Goal: Task Accomplishment & Management: Use online tool/utility

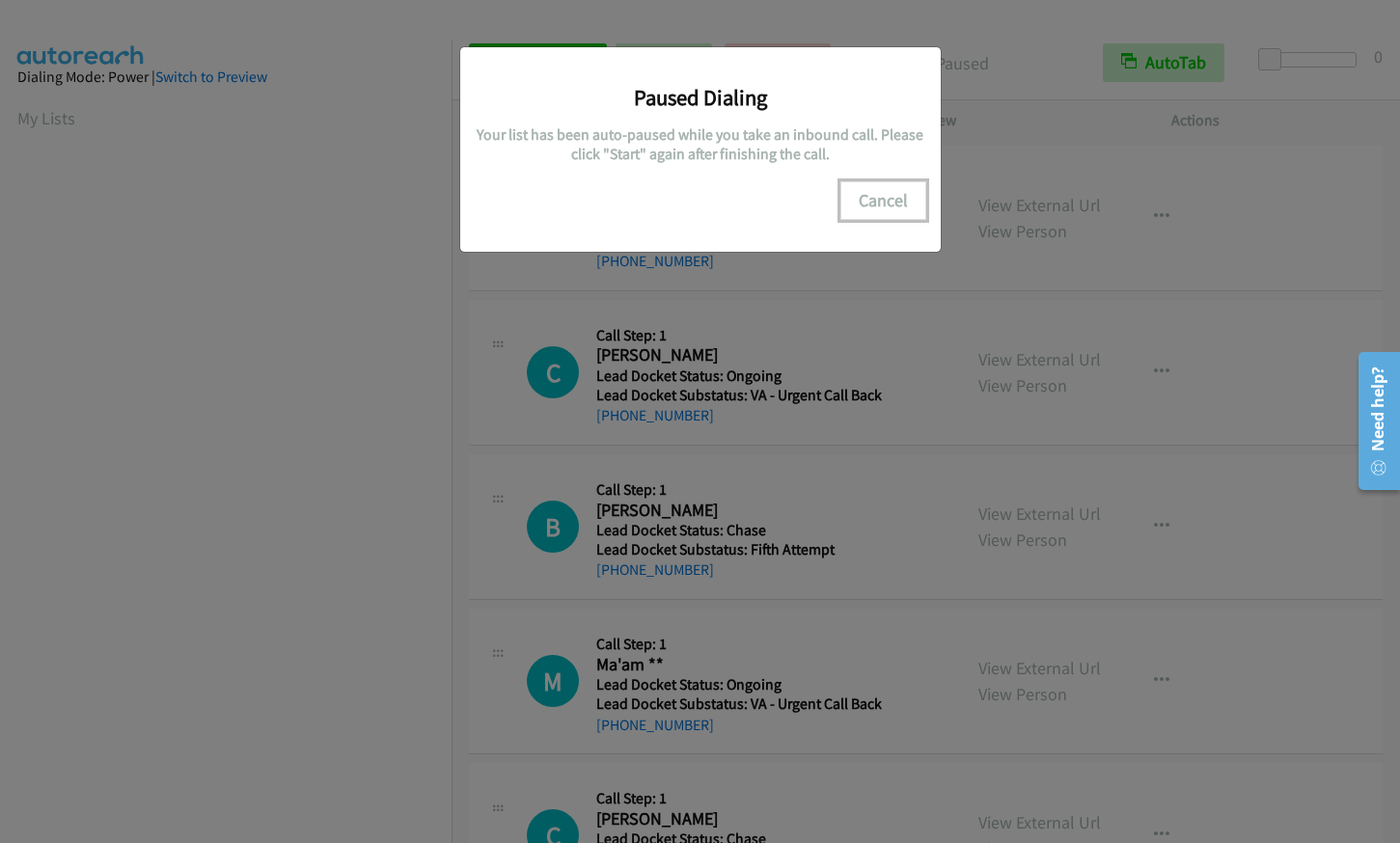
drag, startPoint x: 872, startPoint y: 196, endPoint x: 1391, endPoint y: 328, distance: 535.5
click at [872, 196] on button "Cancel" at bounding box center [883, 200] width 86 height 38
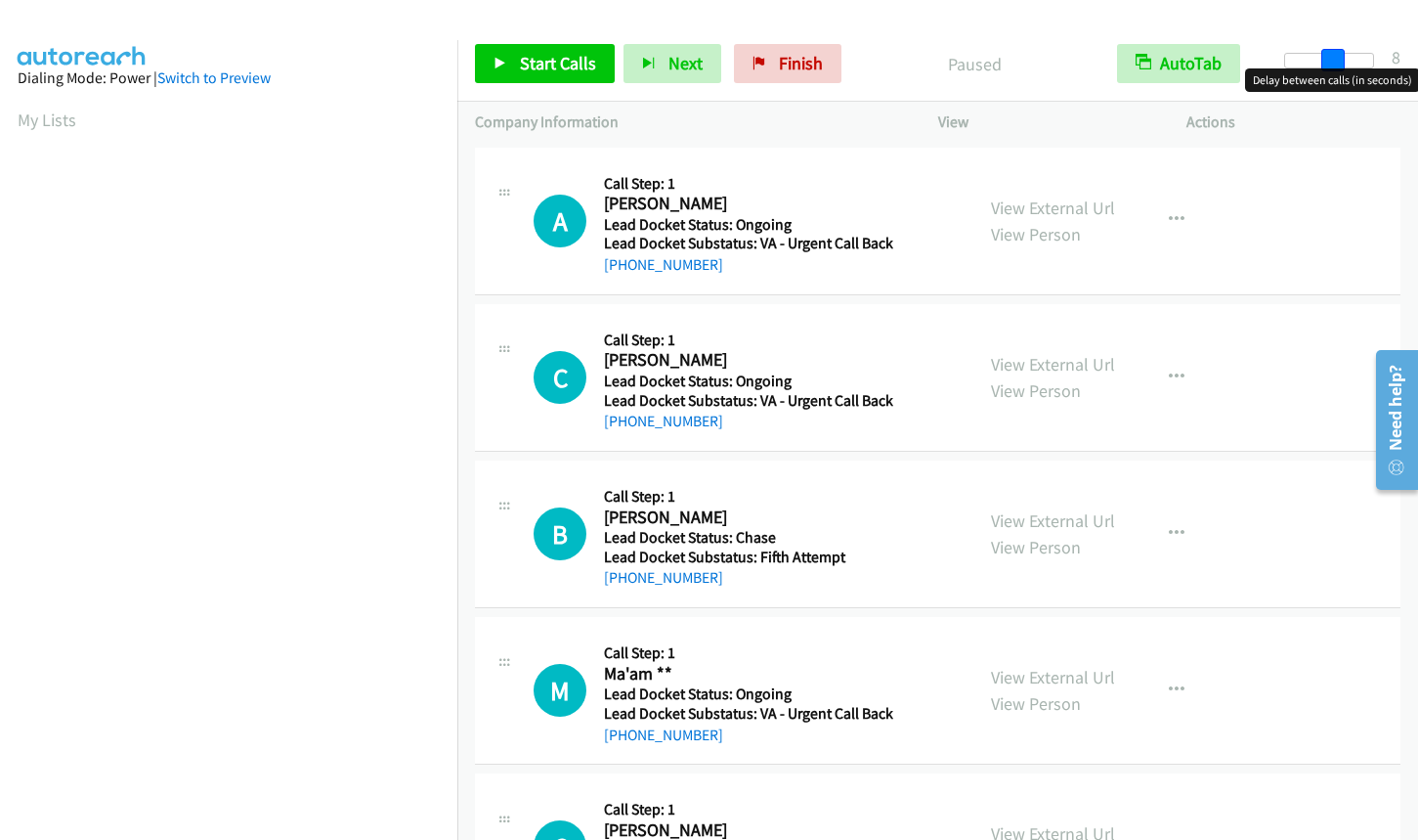
click at [1333, 61] on div at bounding box center [1329, 61] width 90 height 16
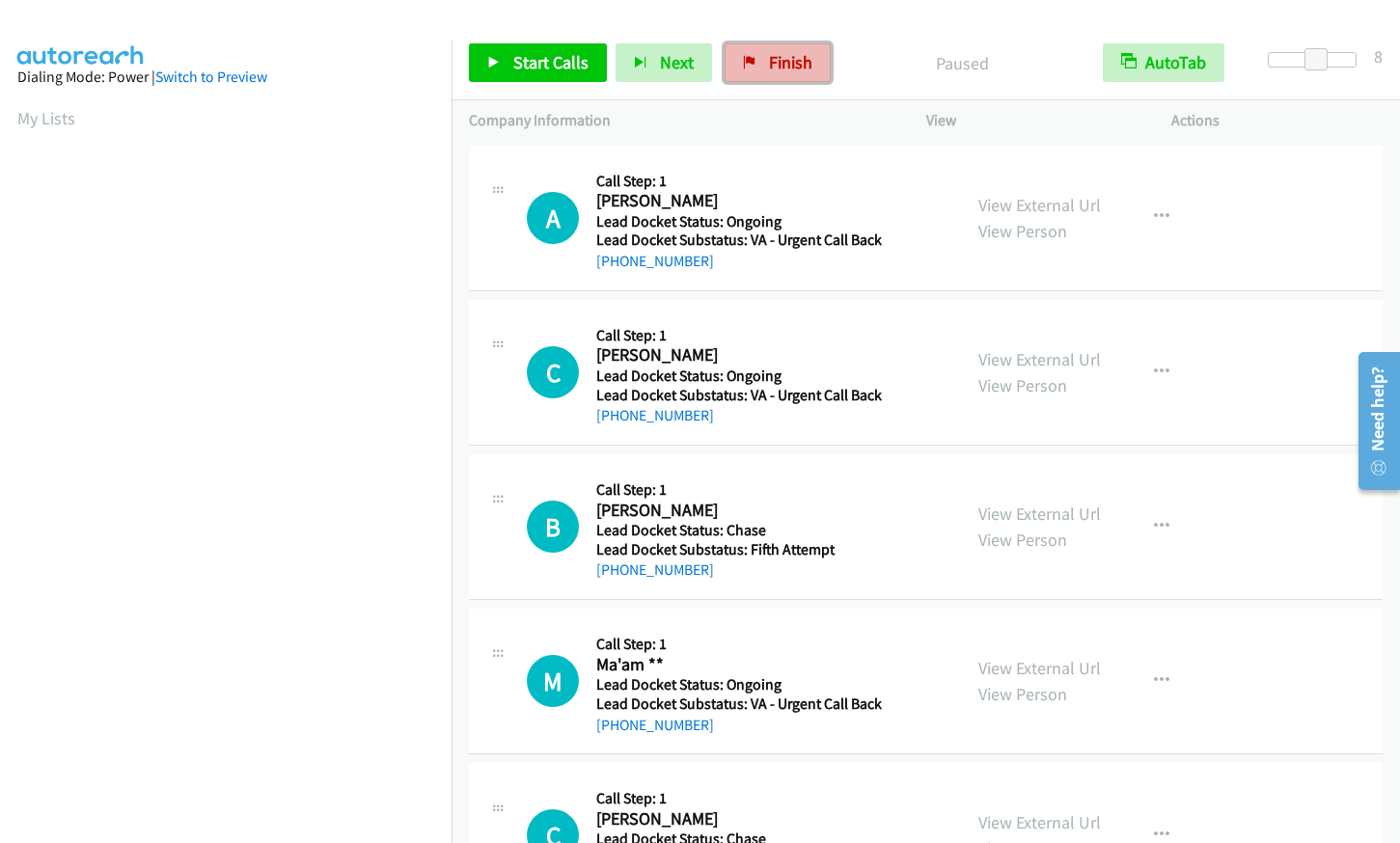
click at [769, 69] on span "Finish" at bounding box center [791, 62] width 43 height 23
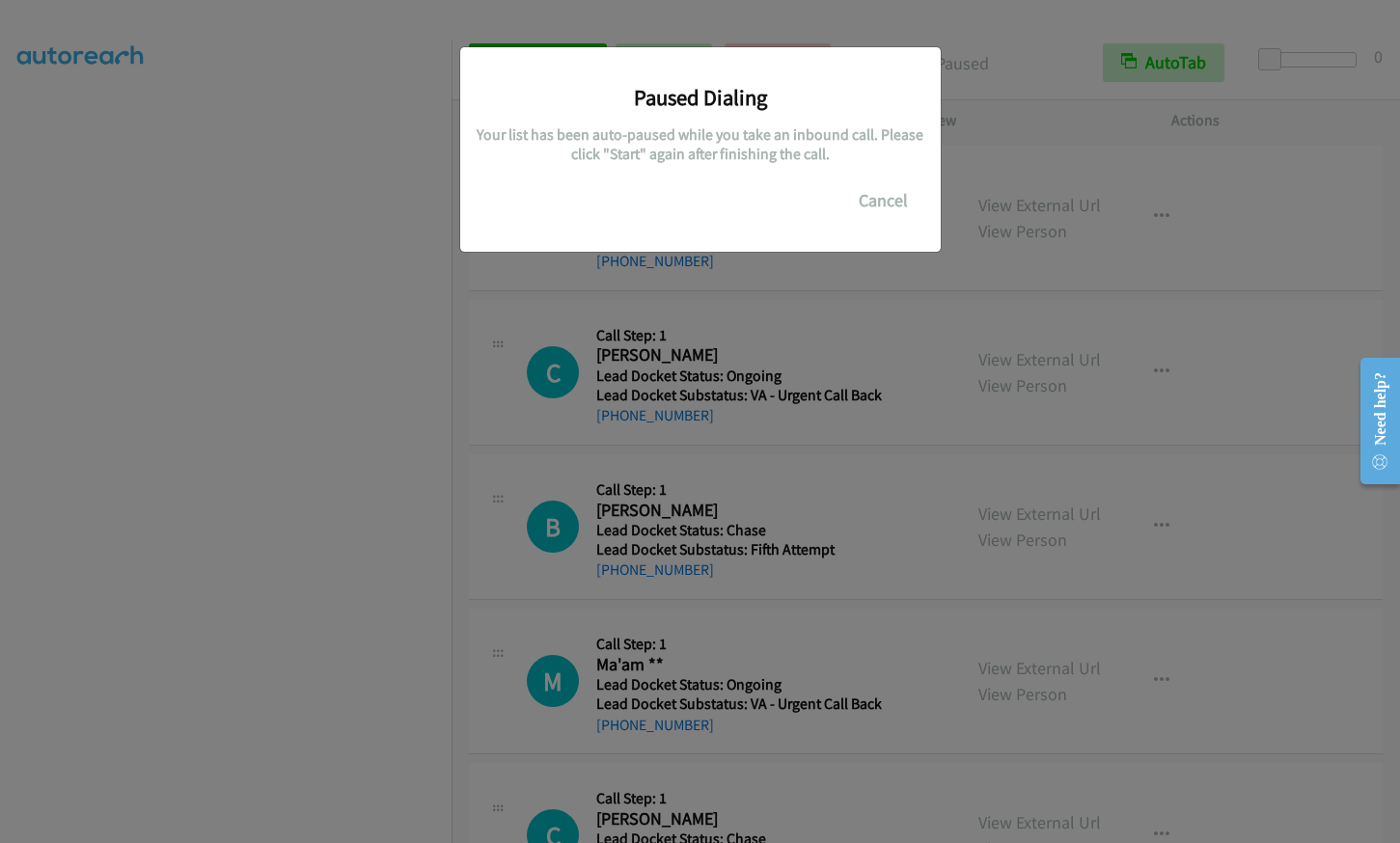
click at [917, 179] on div "Paused Dialing Your list has been auto-paused while you take an inbound call. P…" at bounding box center [700, 141] width 452 height 158
click at [887, 208] on button "Cancel" at bounding box center [883, 200] width 86 height 38
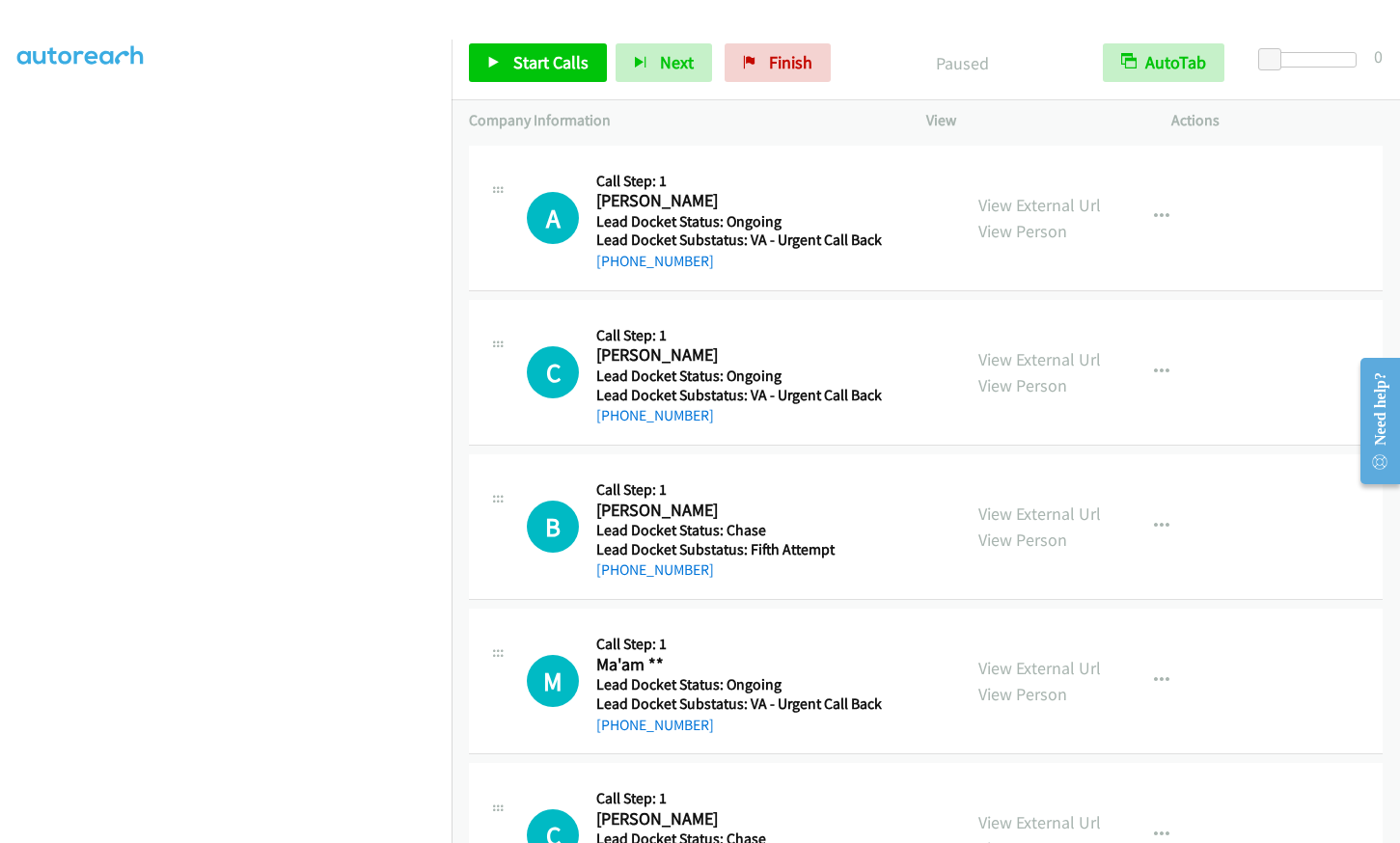
scroll to position [198, 0]
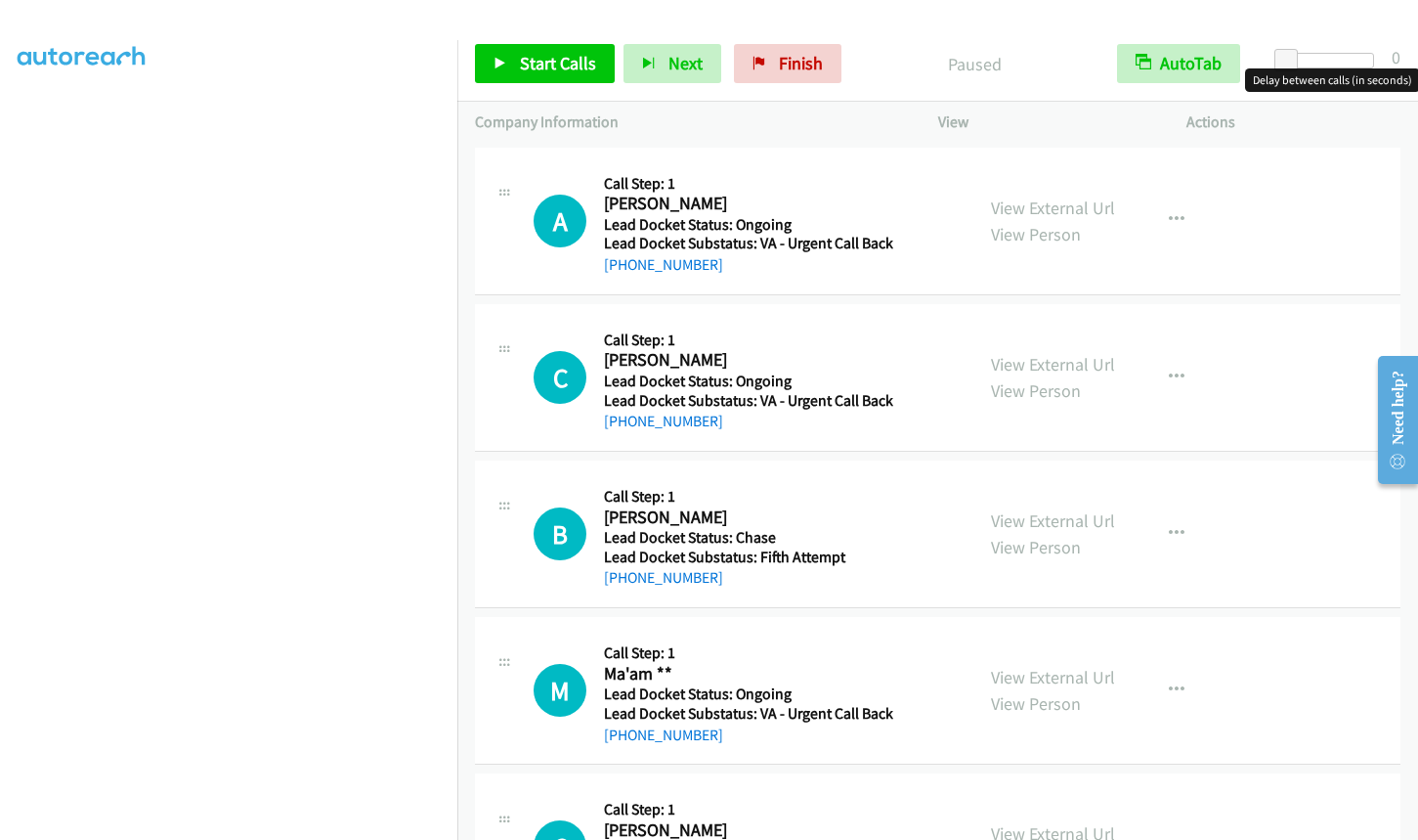
click at [1344, 56] on div at bounding box center [1329, 61] width 90 height 16
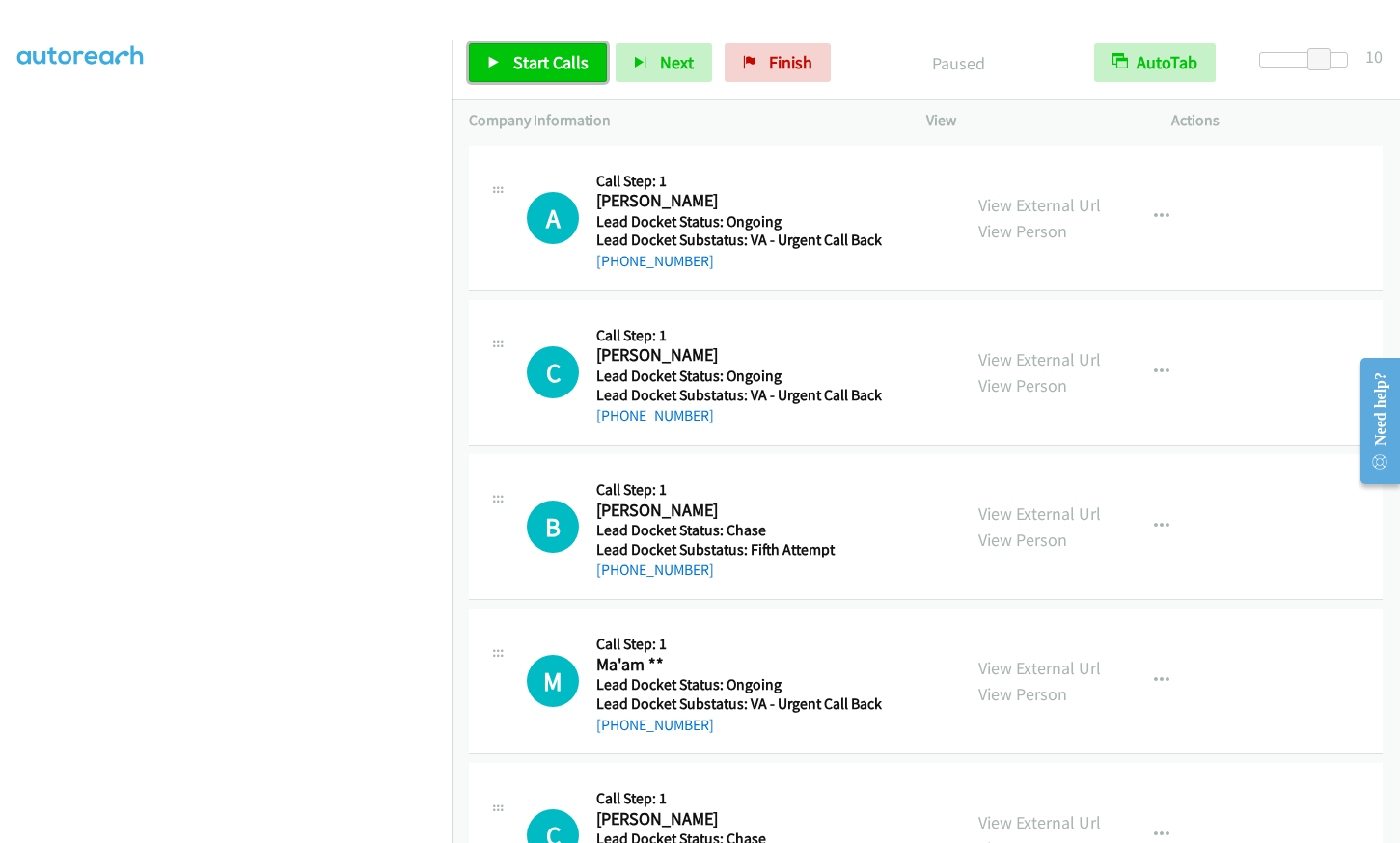
click at [592, 69] on link "Start Calls" at bounding box center [538, 62] width 138 height 38
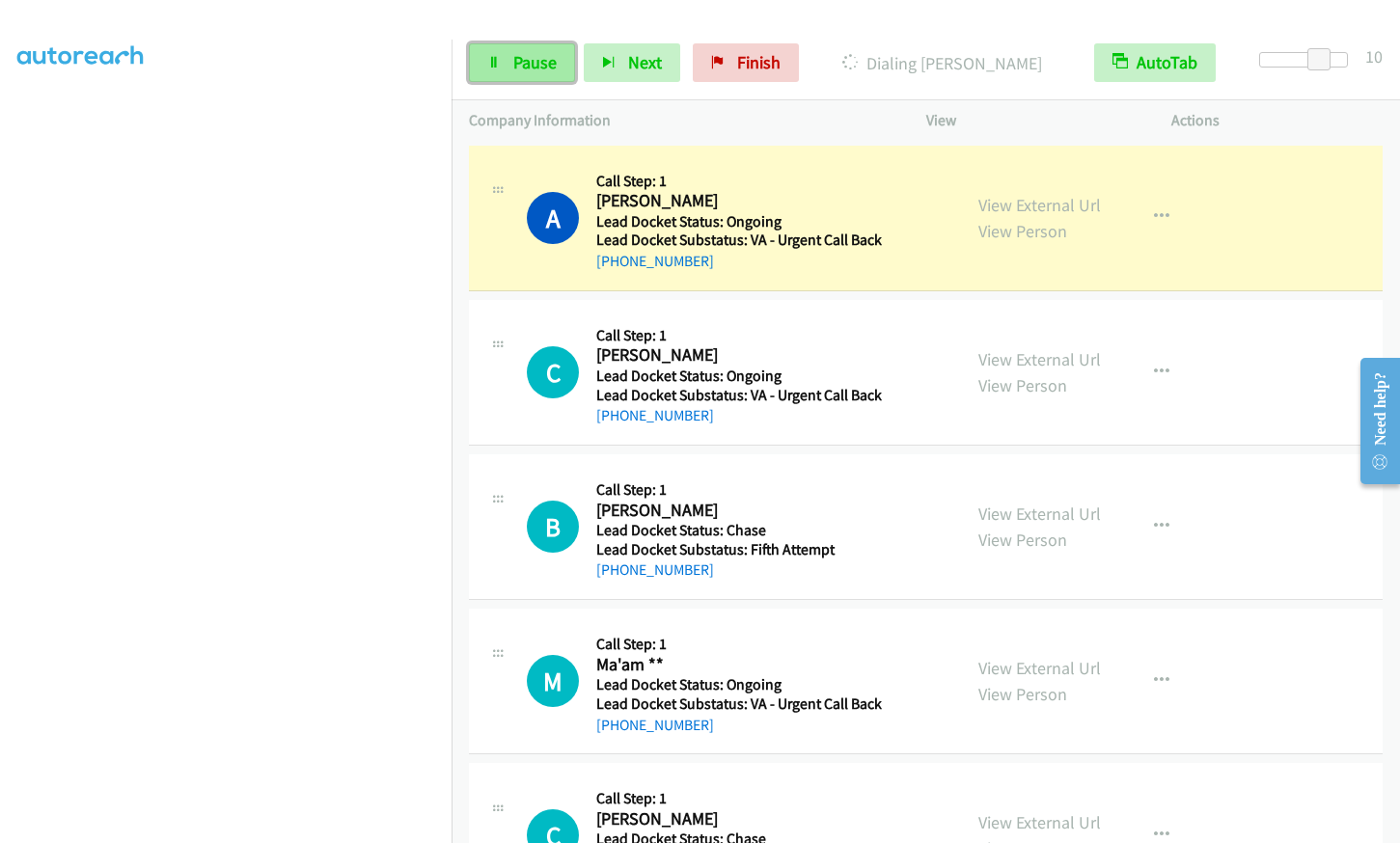
click at [499, 59] on icon at bounding box center [494, 64] width 14 height 14
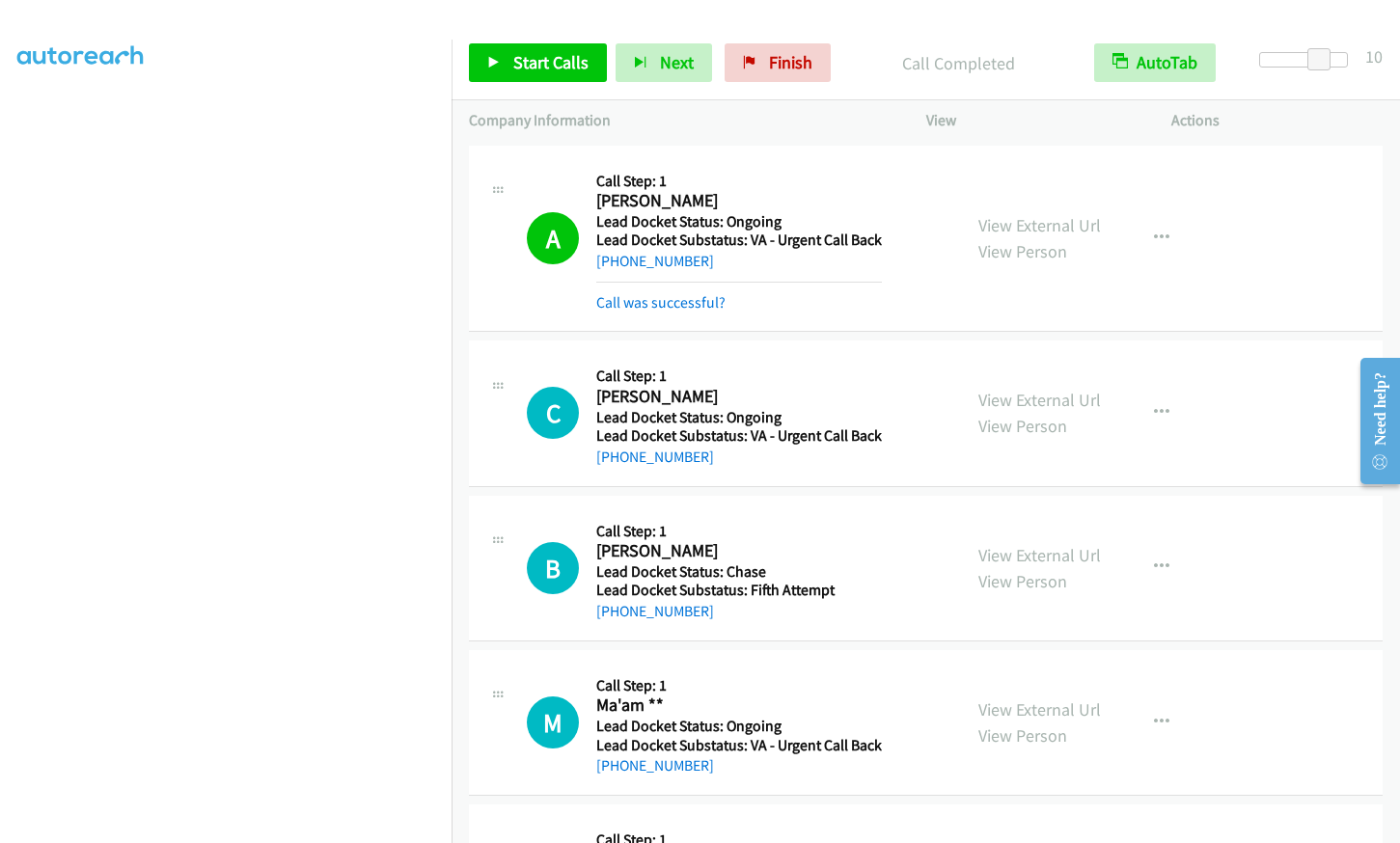
scroll to position [0, 0]
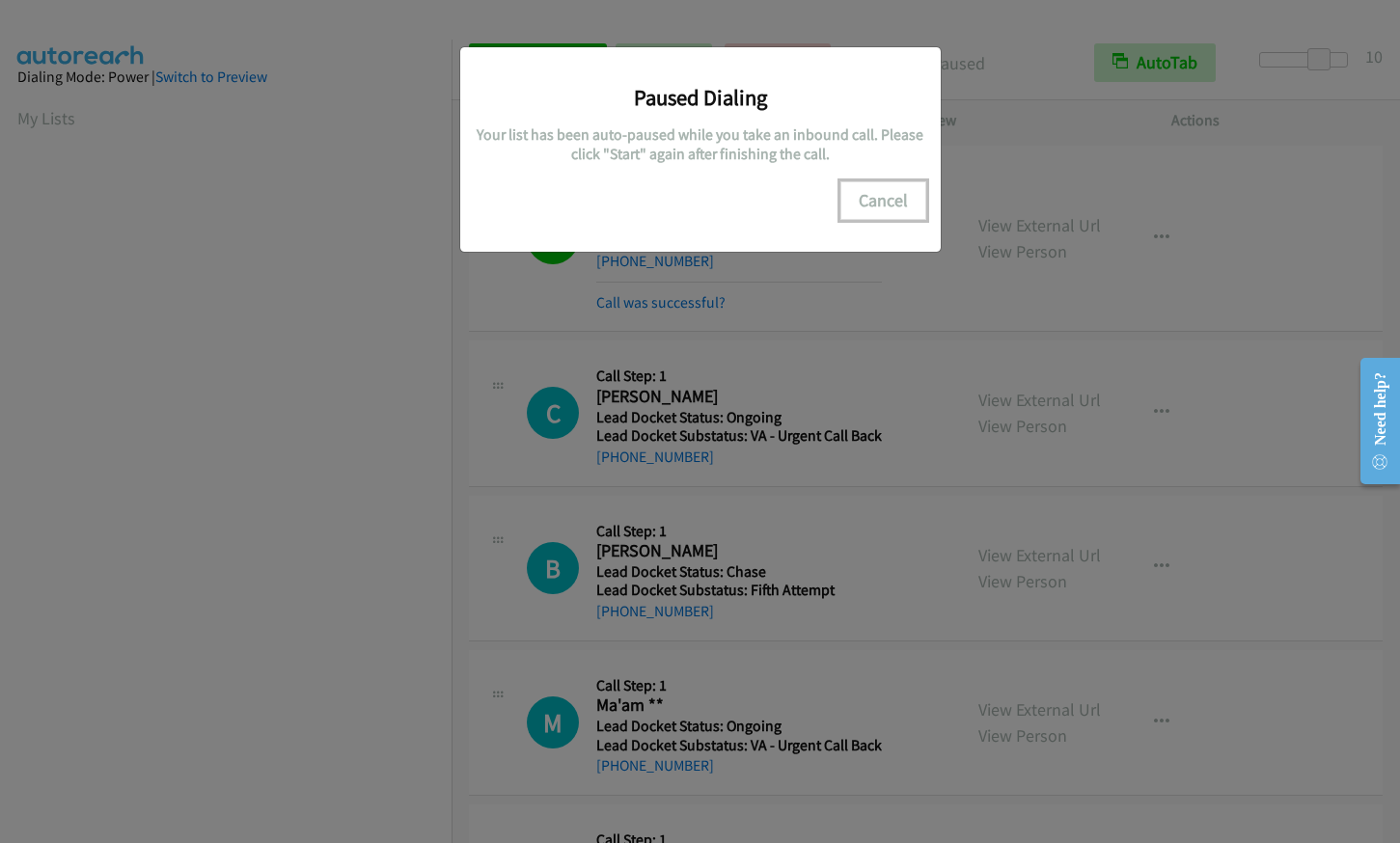
click at [898, 207] on button "Cancel" at bounding box center [883, 200] width 86 height 38
click at [873, 204] on button "Cancel" at bounding box center [883, 200] width 86 height 38
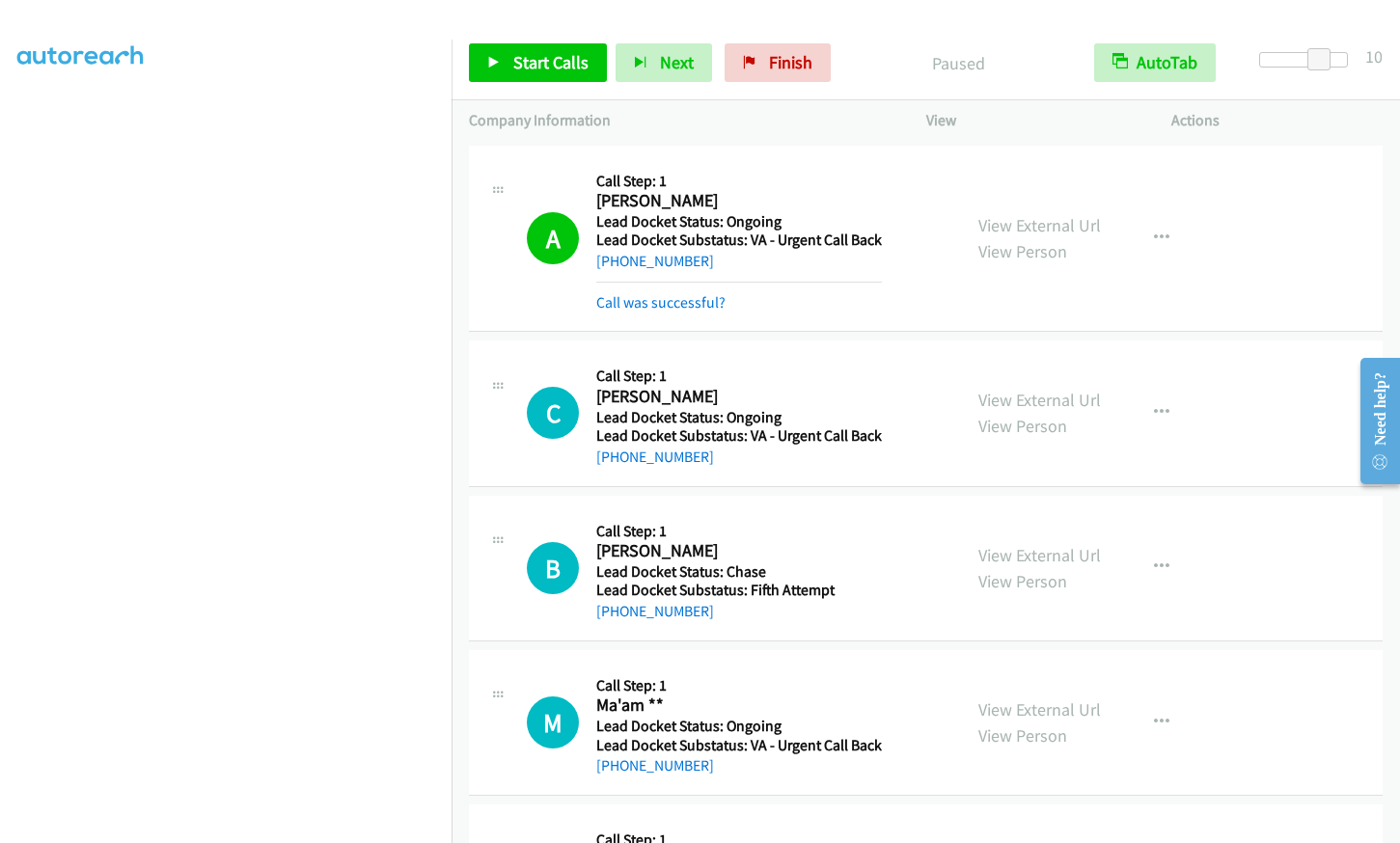
scroll to position [0, 0]
click at [544, 63] on span "Start Calls" at bounding box center [551, 62] width 76 height 23
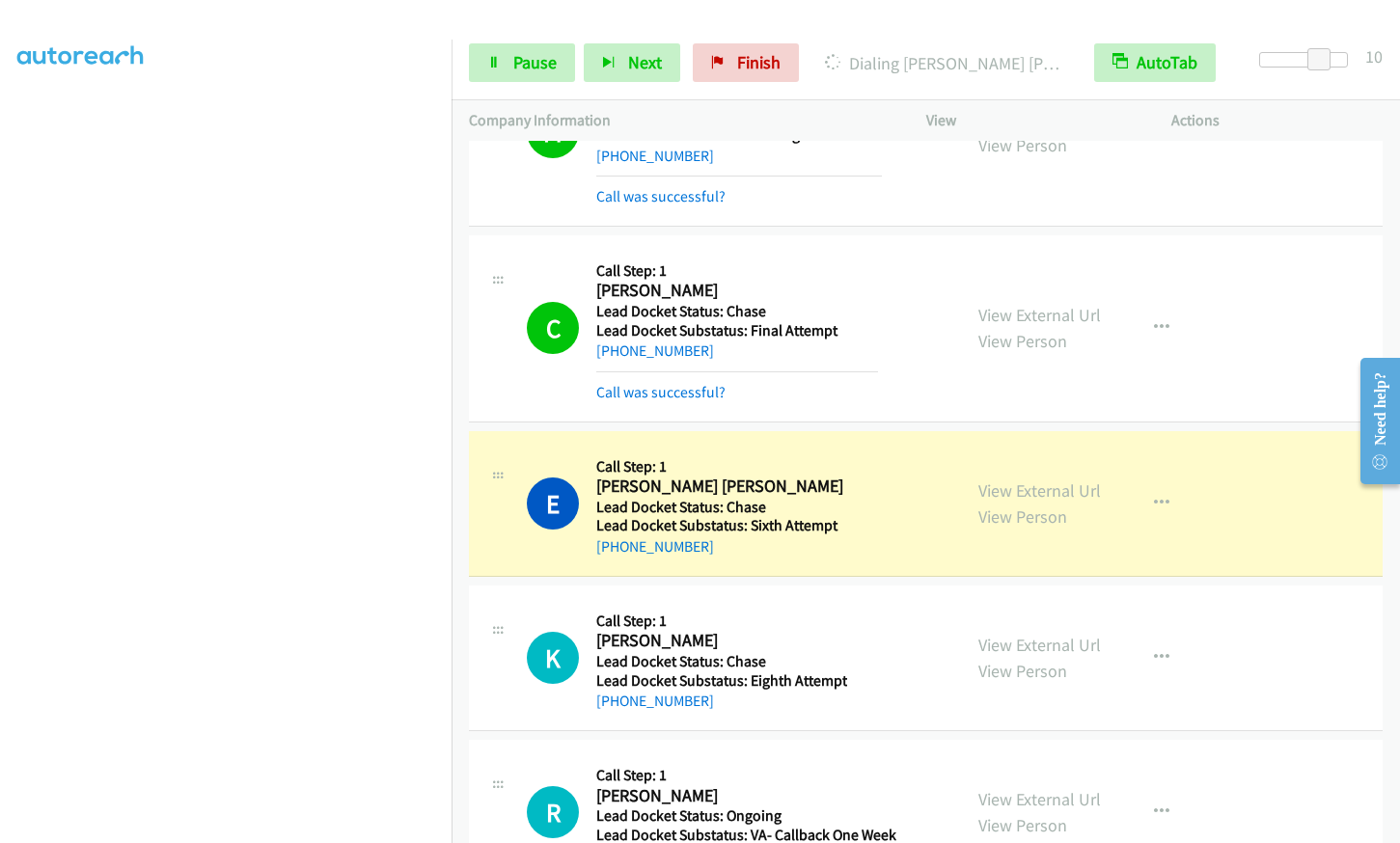
scroll to position [764, 0]
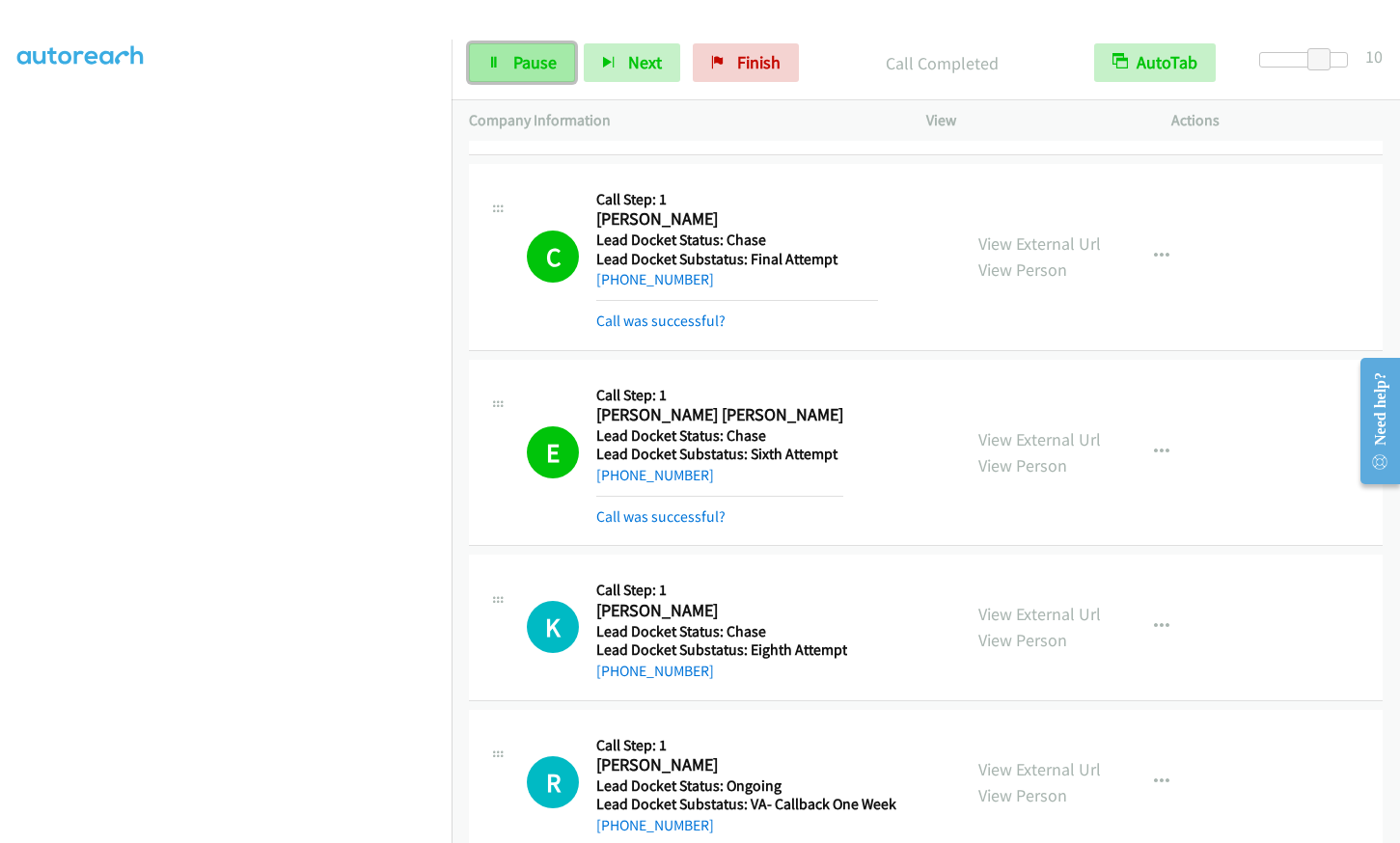
click at [547, 69] on span "Pause" at bounding box center [535, 62] width 43 height 23
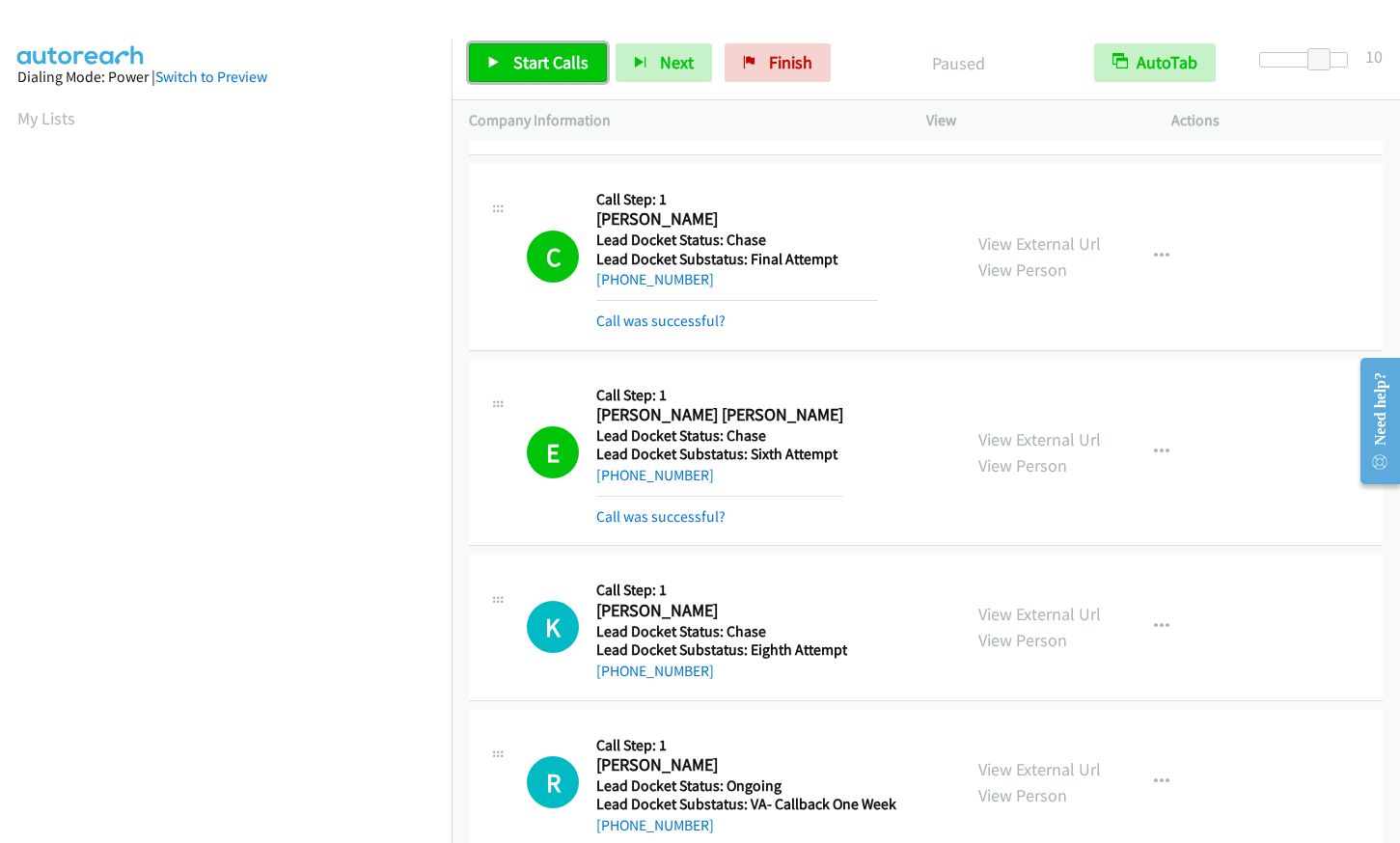
click at [528, 59] on span "Start Calls" at bounding box center [551, 62] width 76 height 23
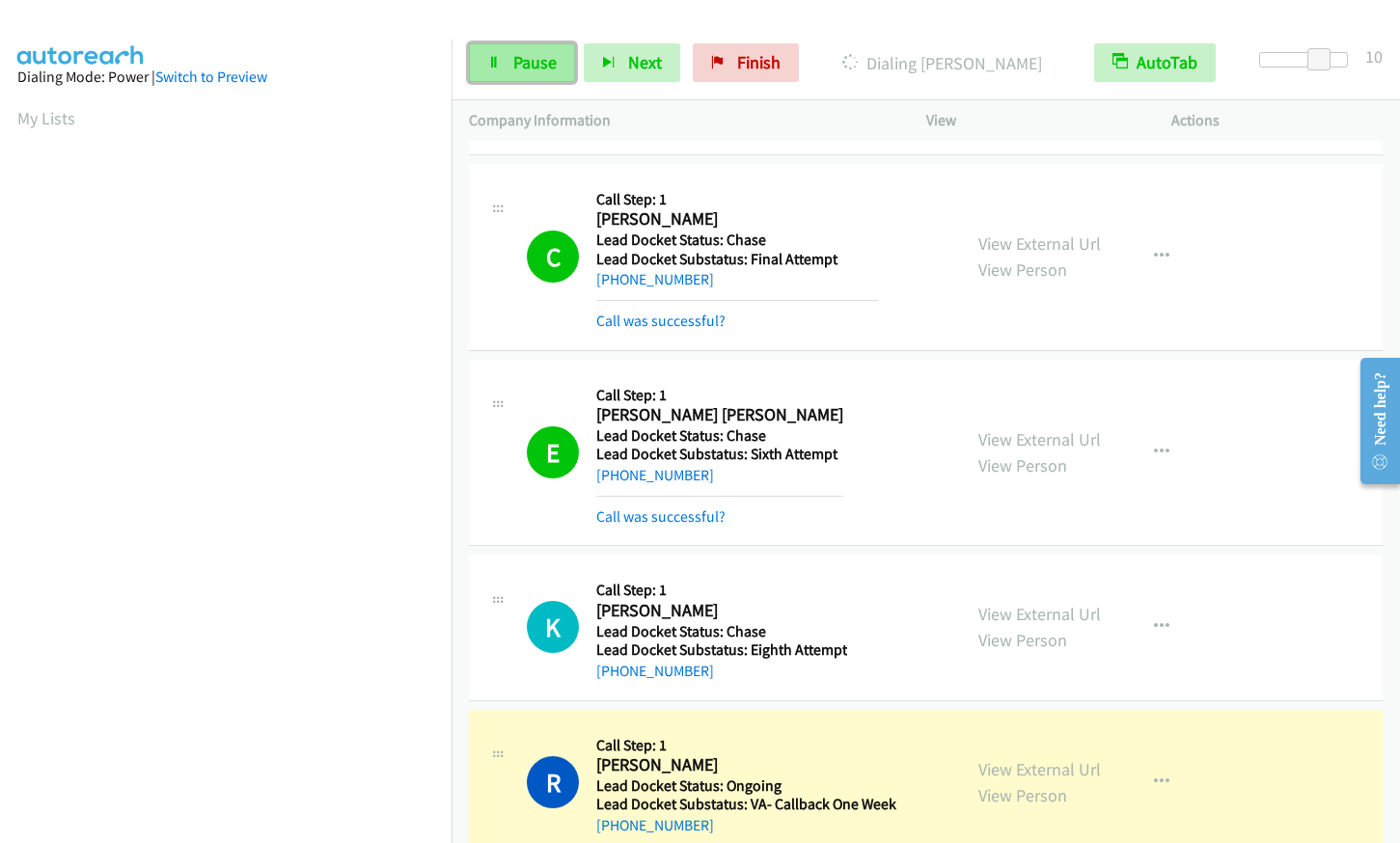
click at [507, 64] on link "Pause" at bounding box center [522, 62] width 106 height 38
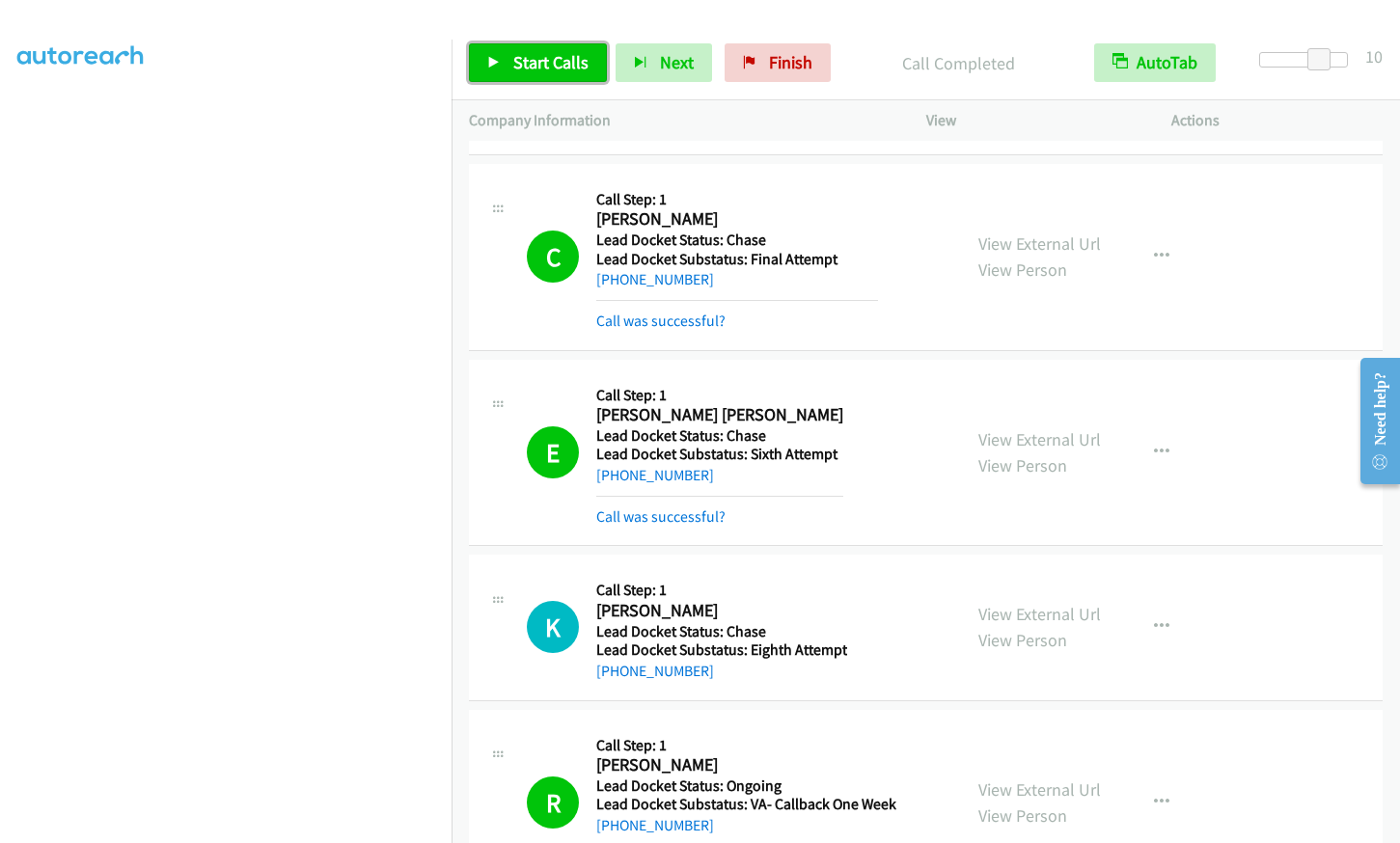
click at [562, 57] on span "Start Calls" at bounding box center [551, 62] width 76 height 23
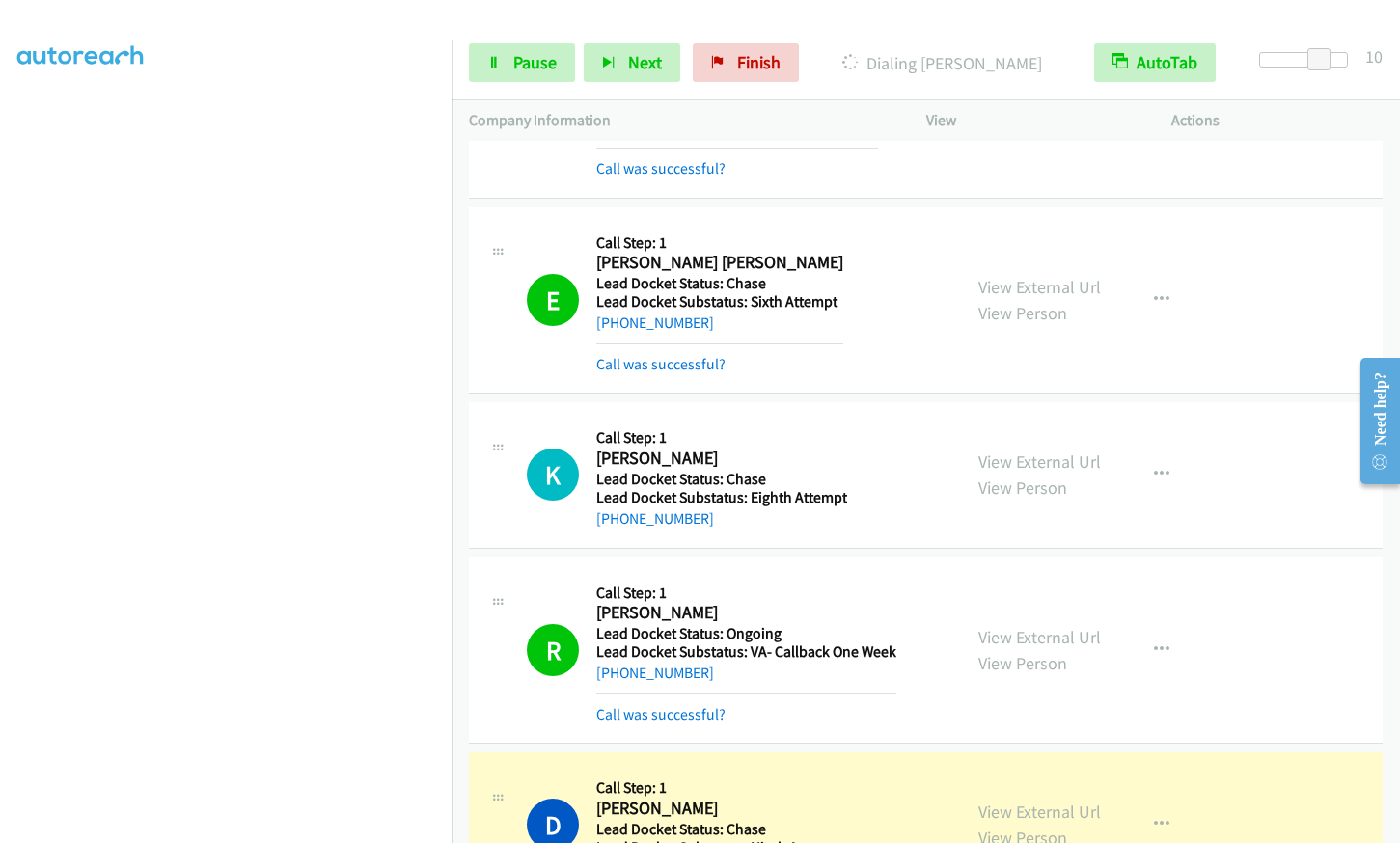
scroll to position [1054, 0]
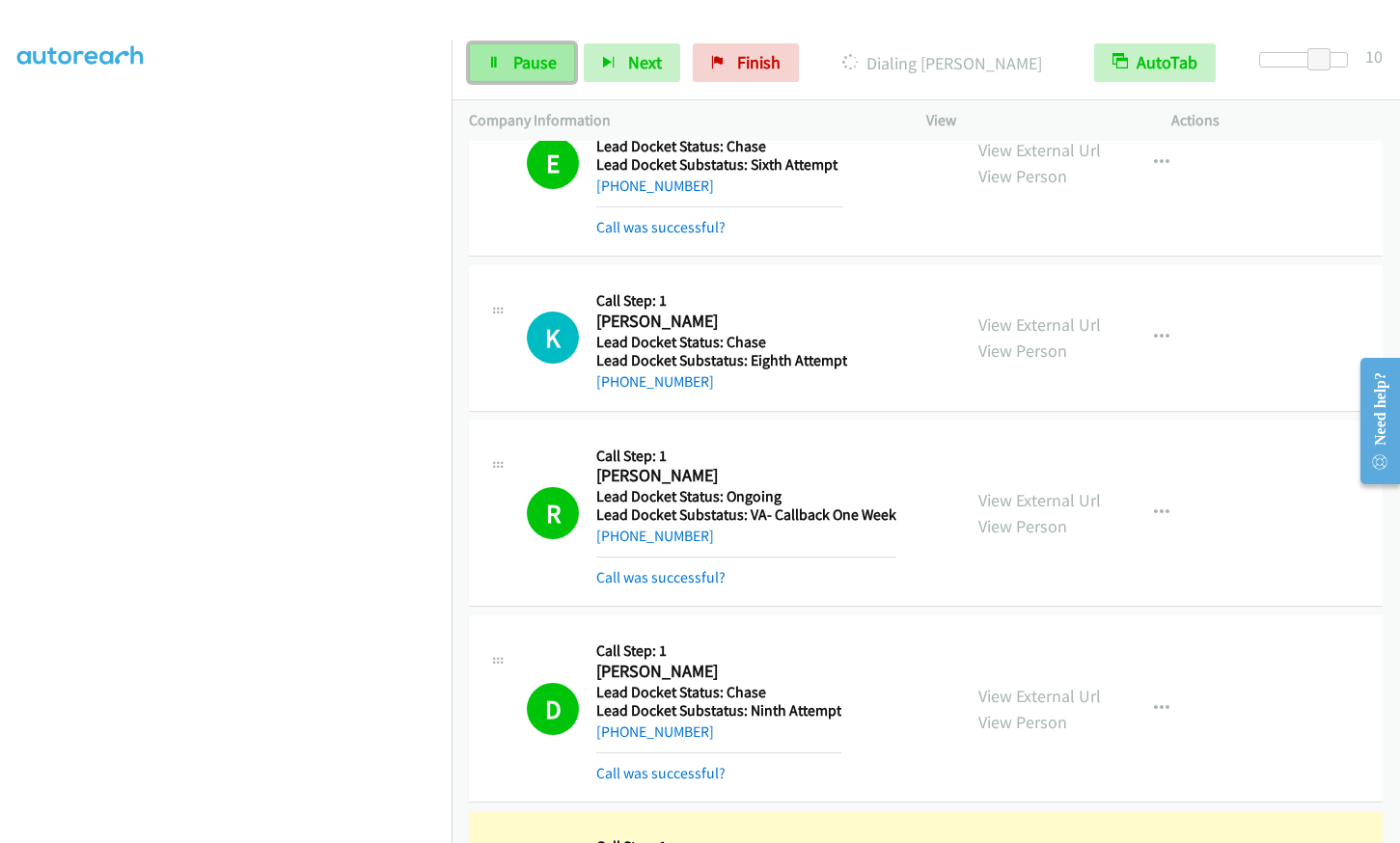
click at [522, 66] on span "Pause" at bounding box center [535, 62] width 43 height 23
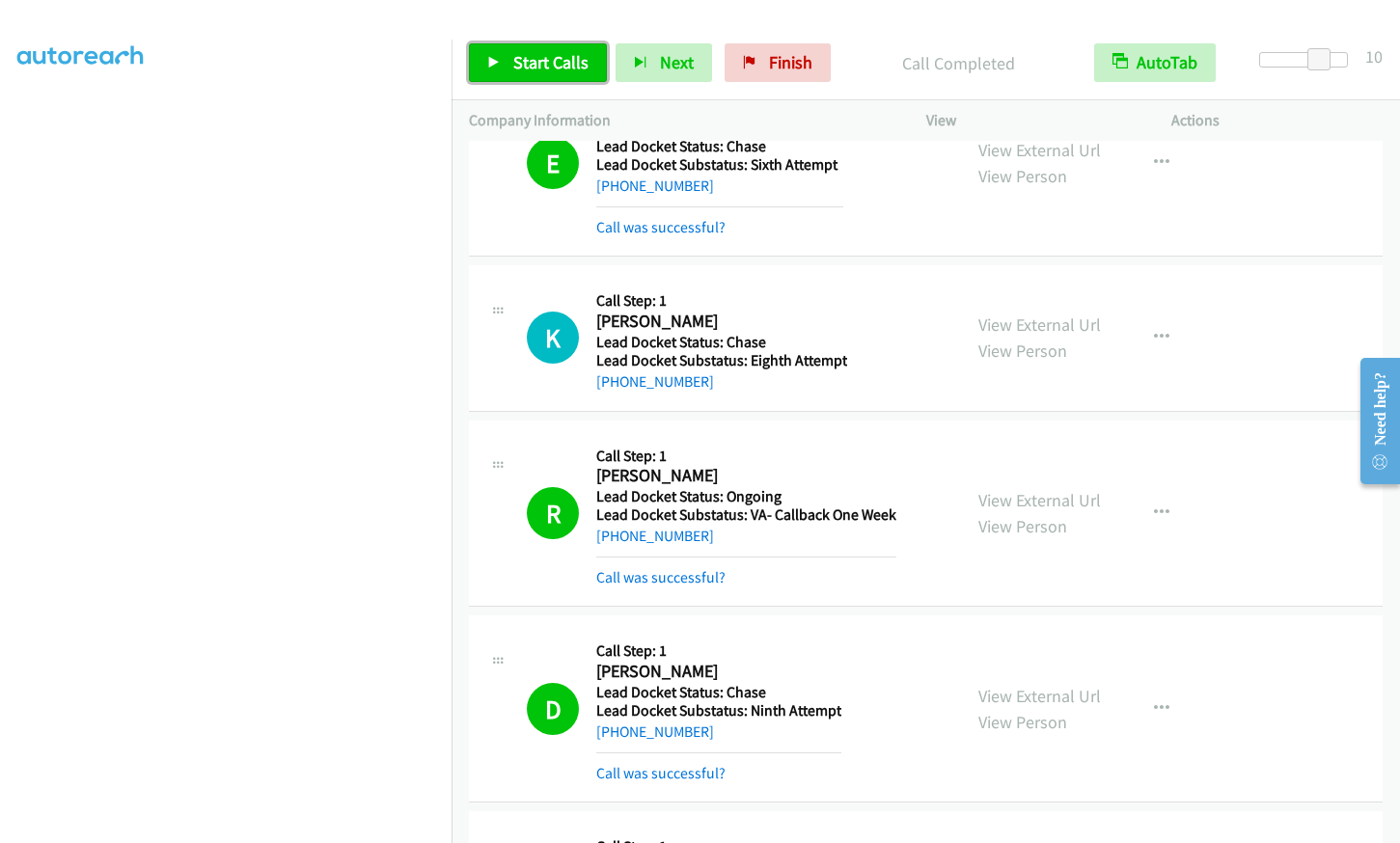
click at [532, 64] on span "Start Calls" at bounding box center [551, 62] width 76 height 23
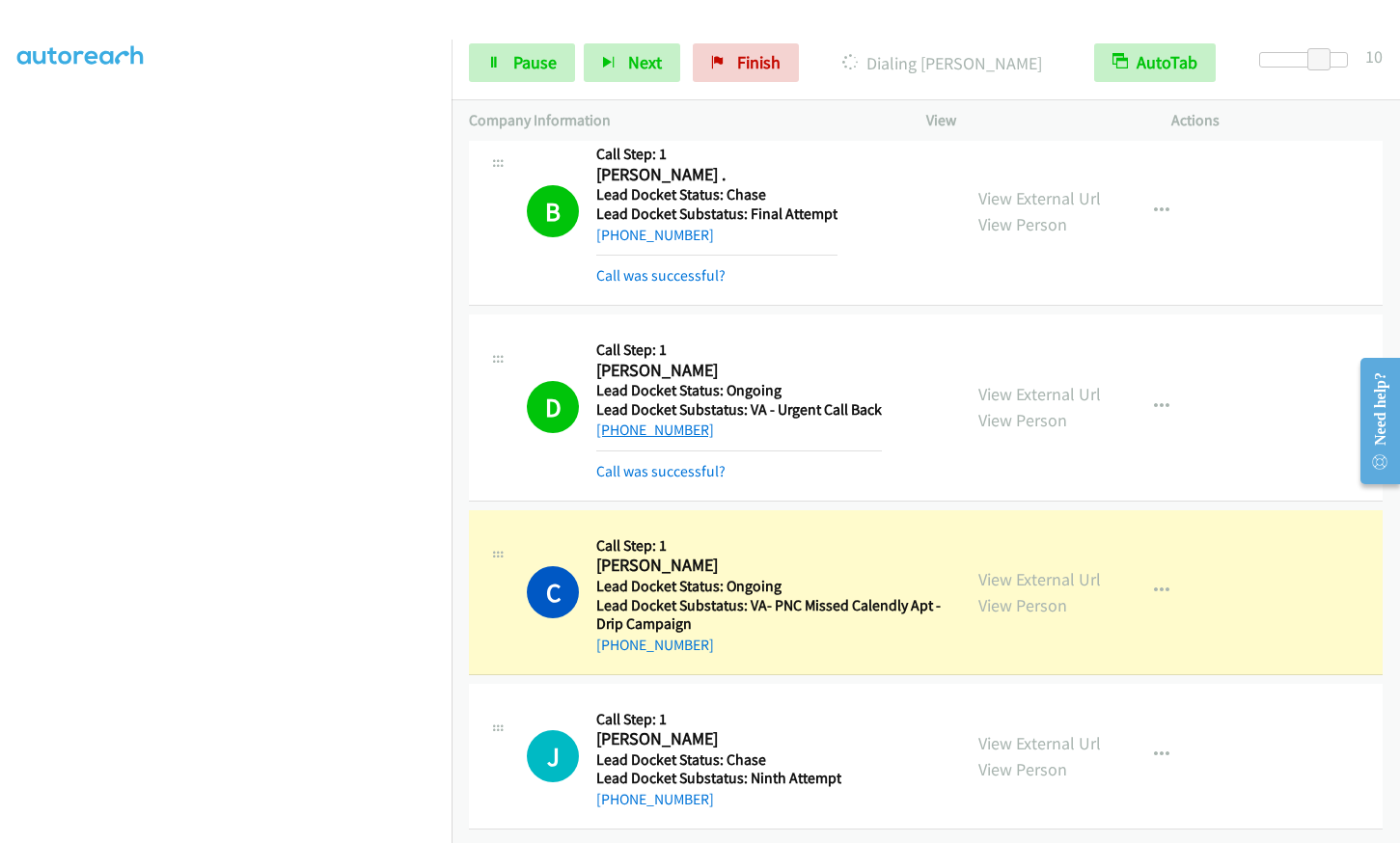
scroll to position [1957, 0]
click at [502, 53] on link "Pause" at bounding box center [522, 62] width 106 height 38
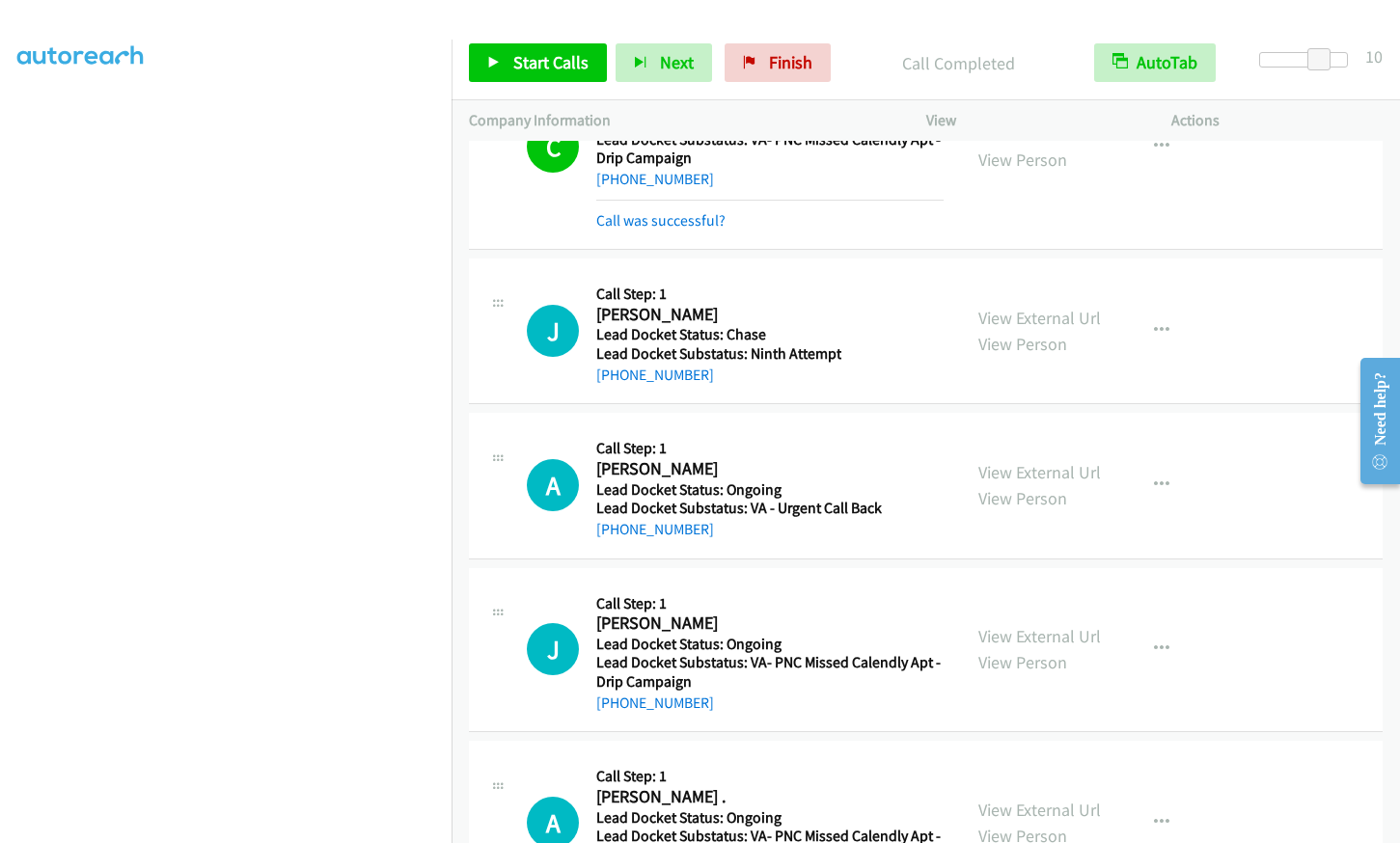
scroll to position [2499, 0]
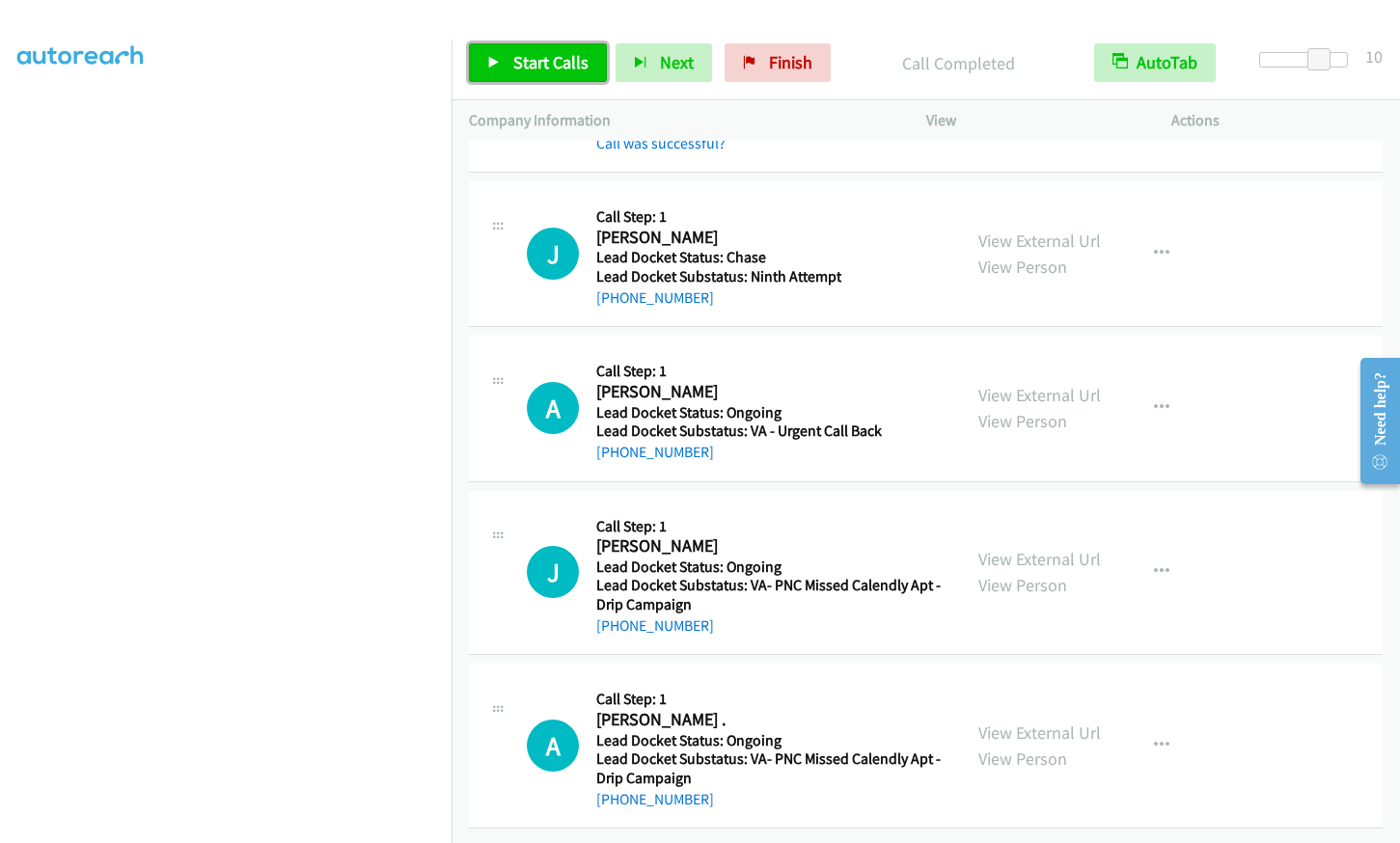
click at [507, 63] on link "Start Calls" at bounding box center [538, 62] width 138 height 38
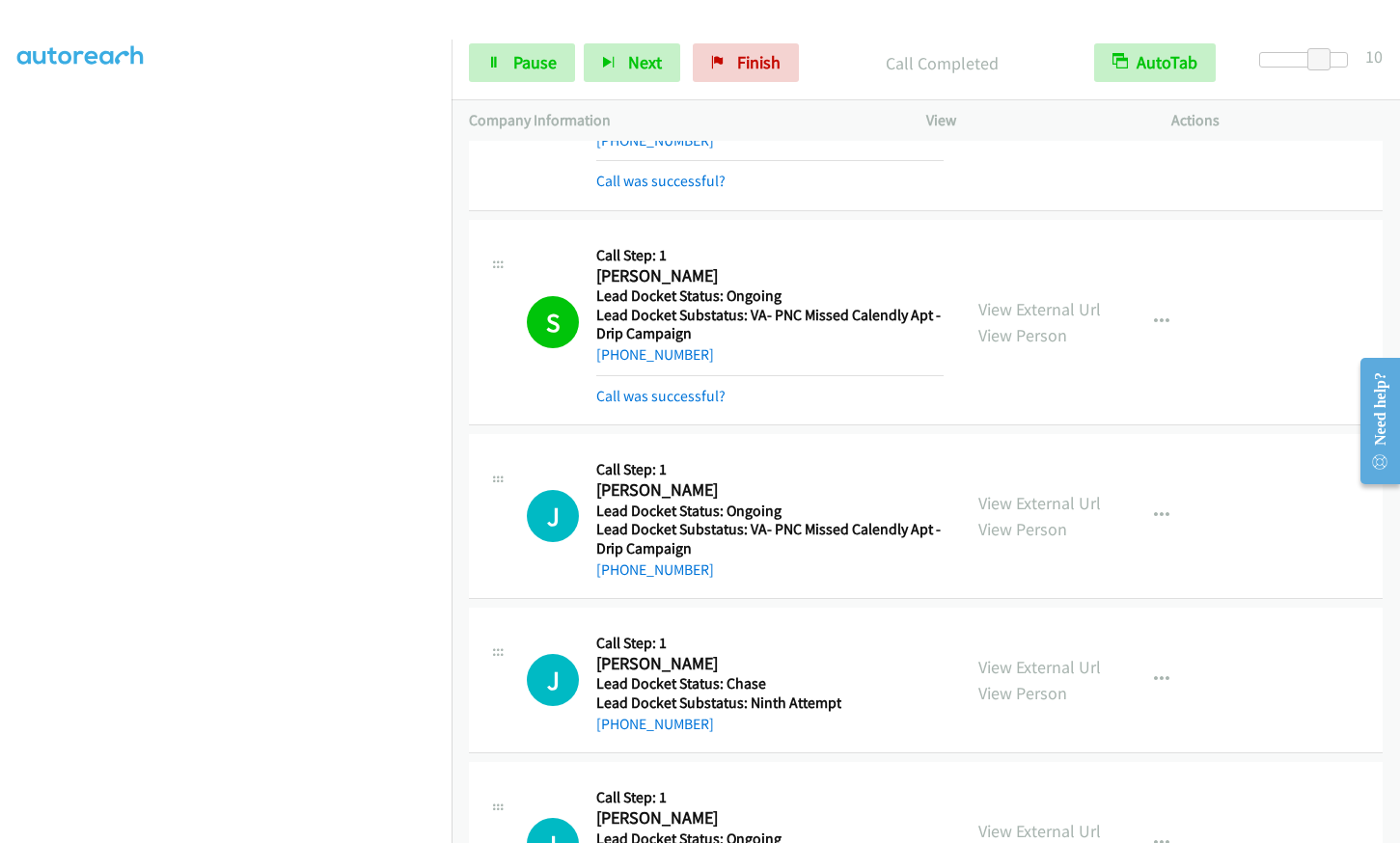
scroll to position [5218, 0]
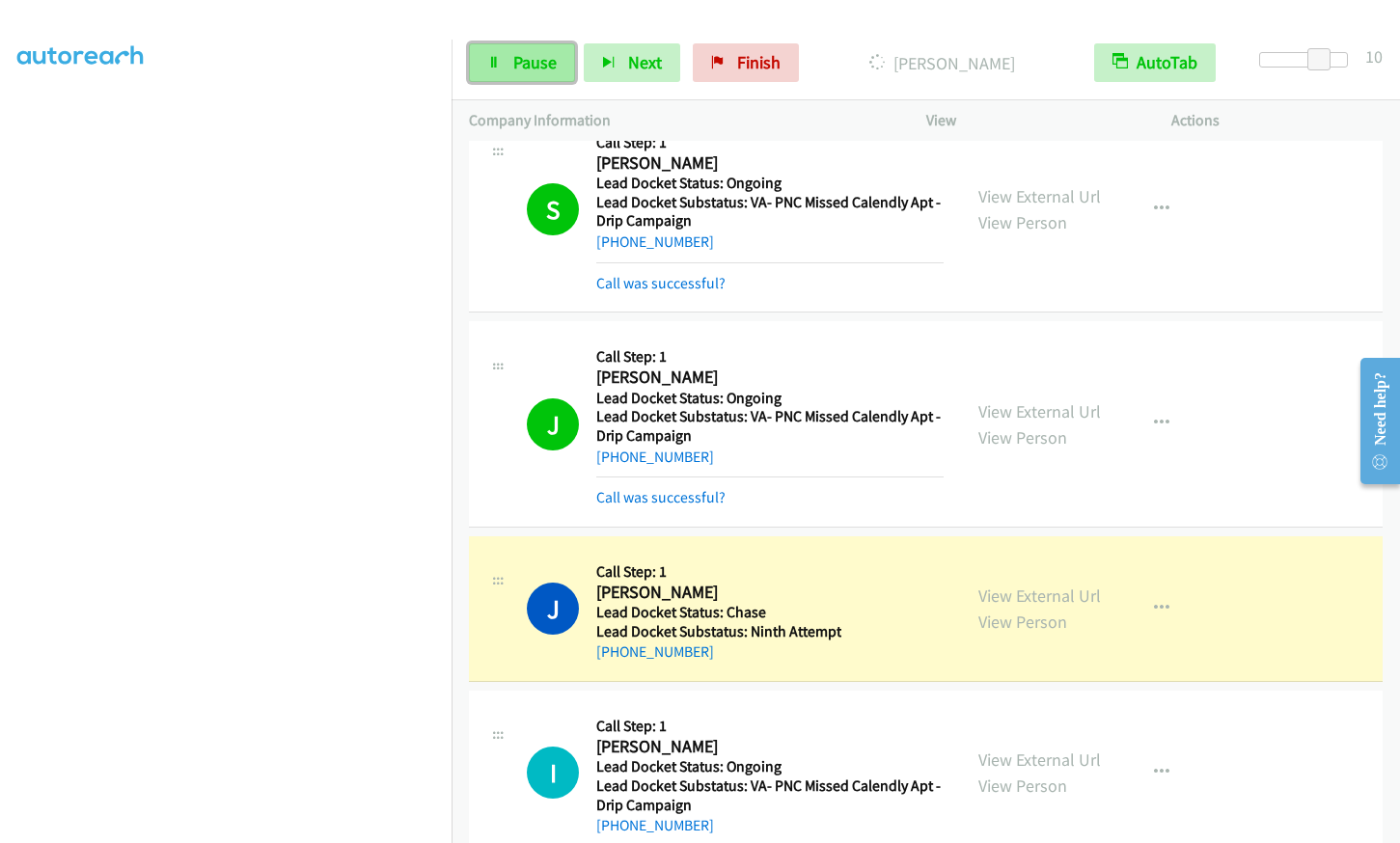
click at [519, 59] on span "Pause" at bounding box center [535, 62] width 43 height 23
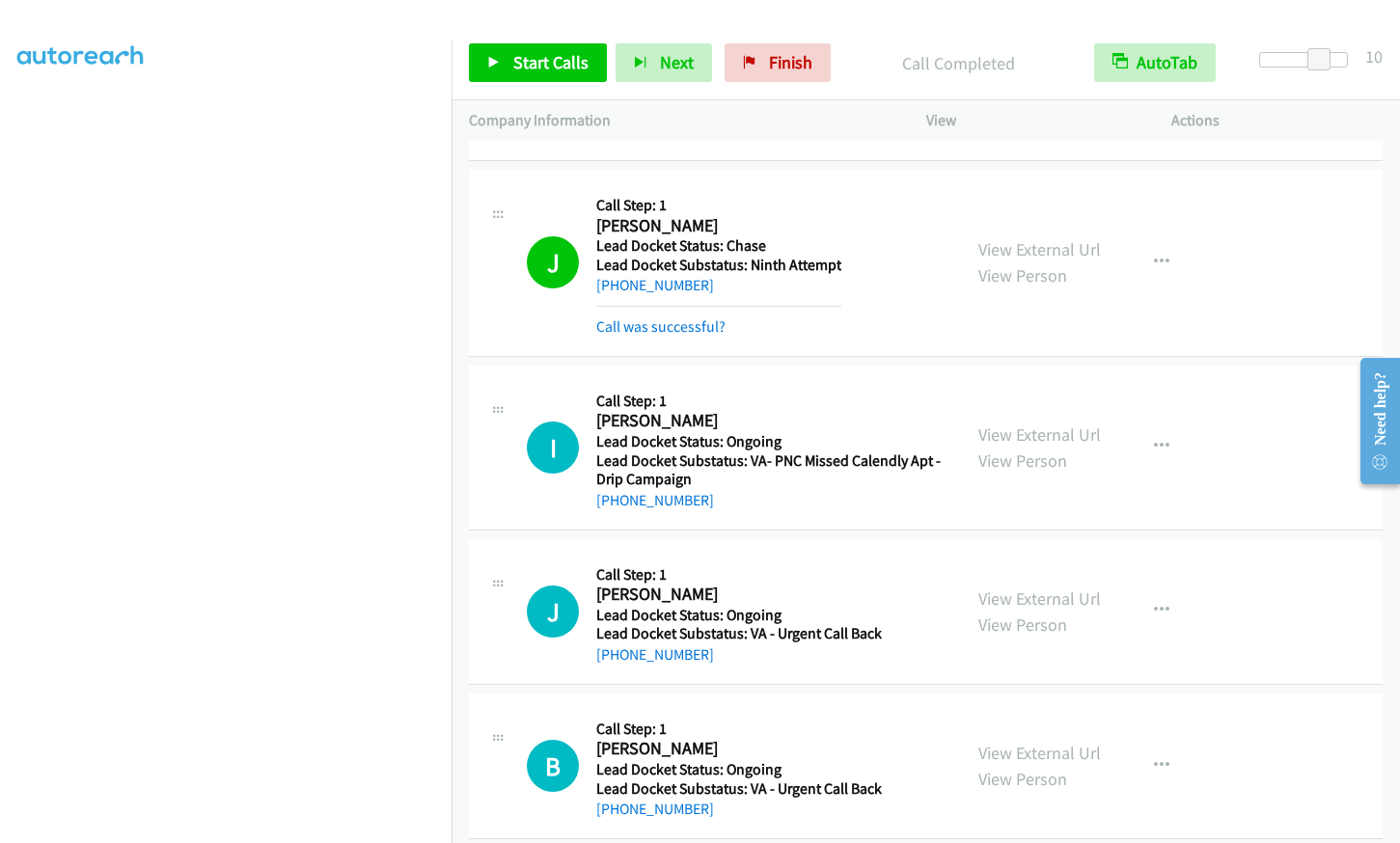
scroll to position [5571, 0]
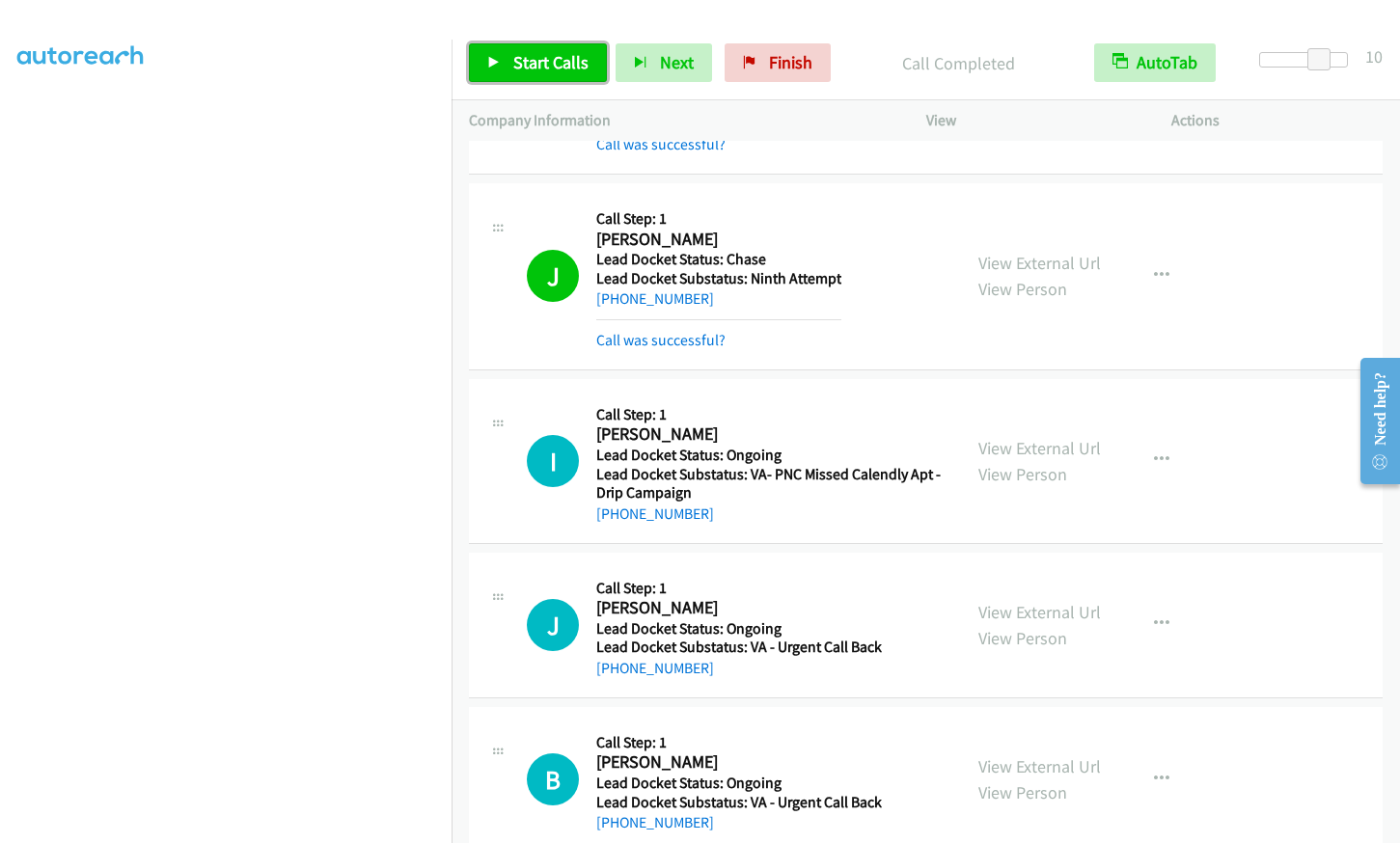
click at [525, 66] on span "Start Calls" at bounding box center [551, 62] width 76 height 23
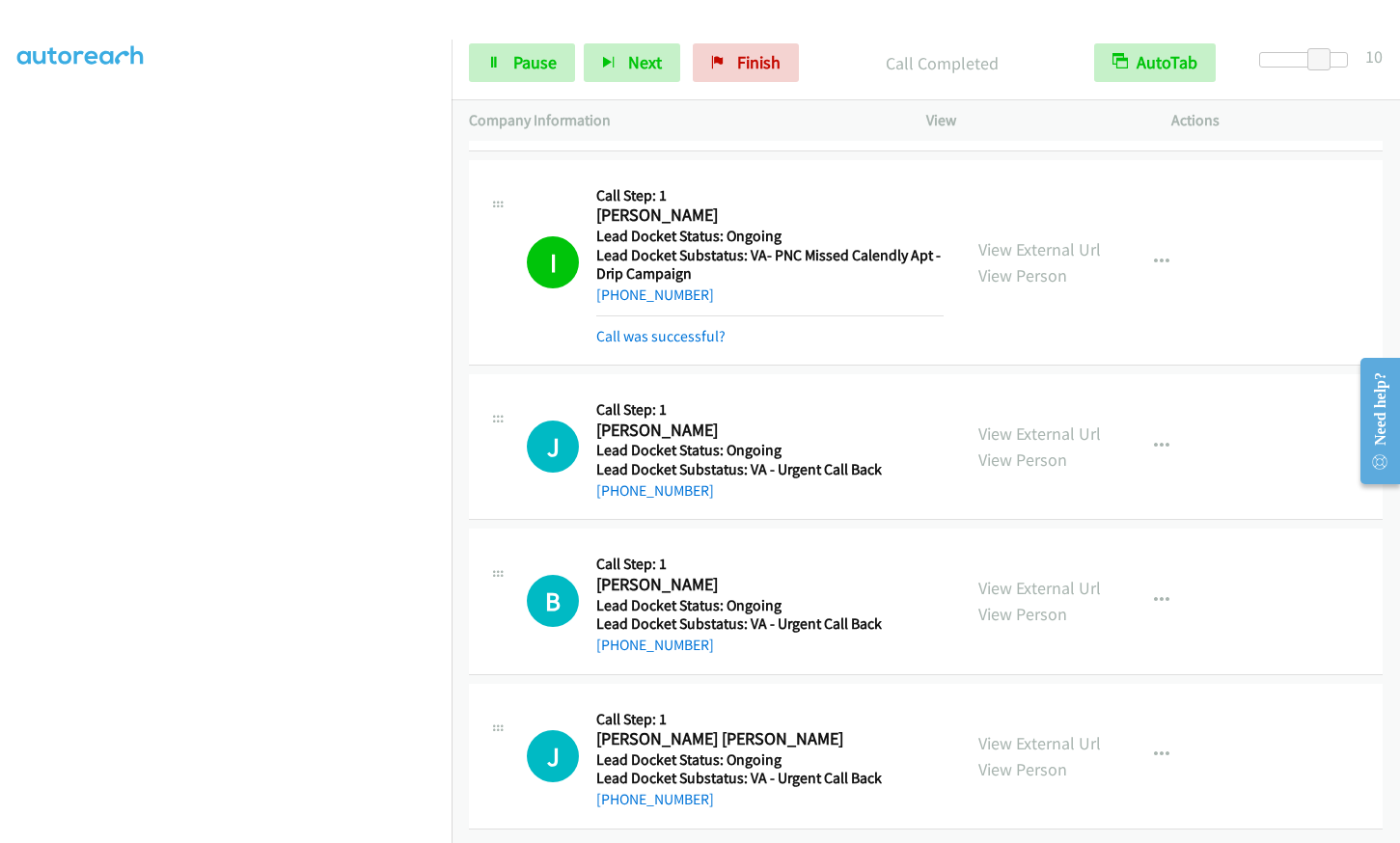
scroll to position [5805, 0]
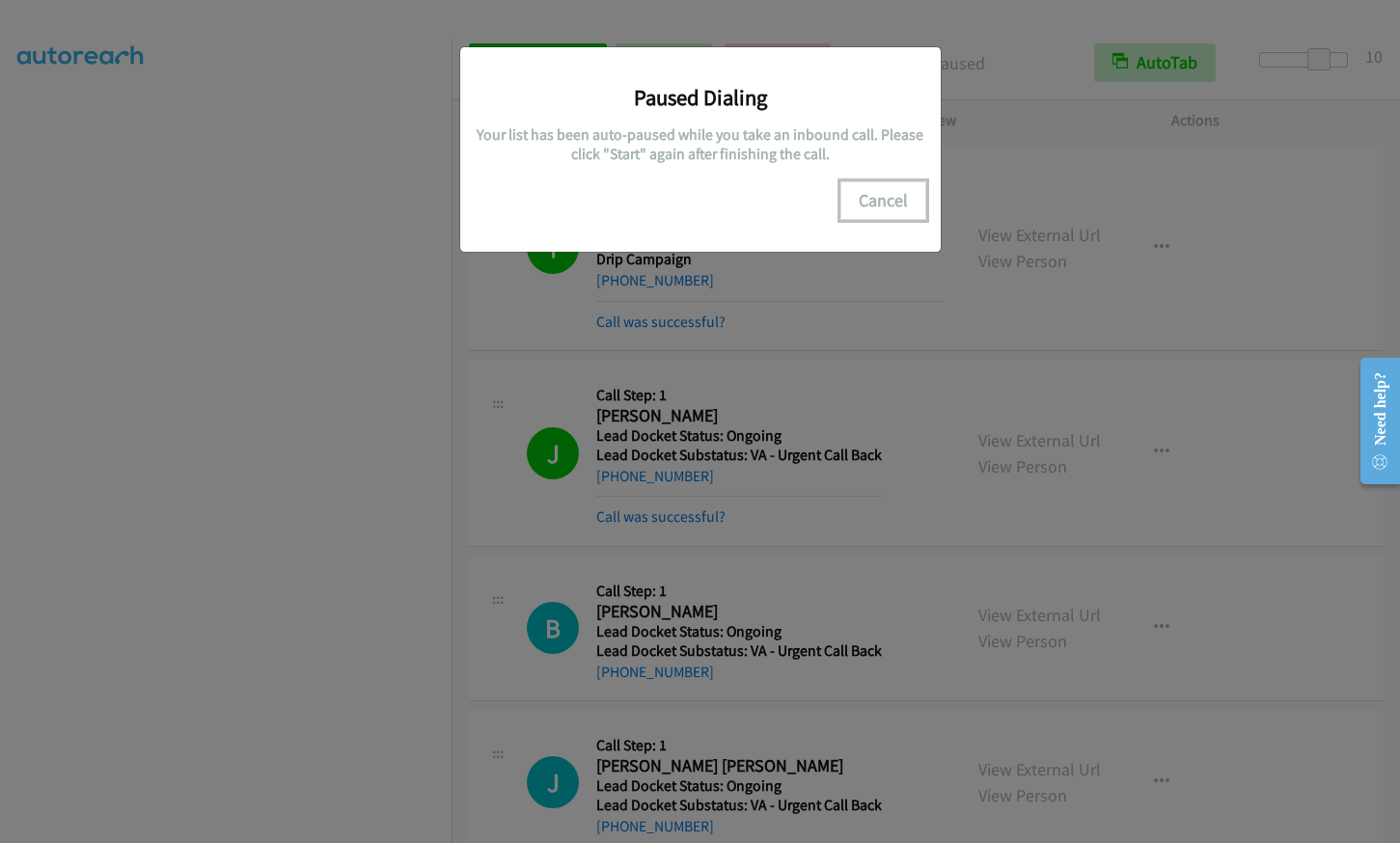
click at [894, 197] on button "Cancel" at bounding box center [883, 200] width 86 height 38
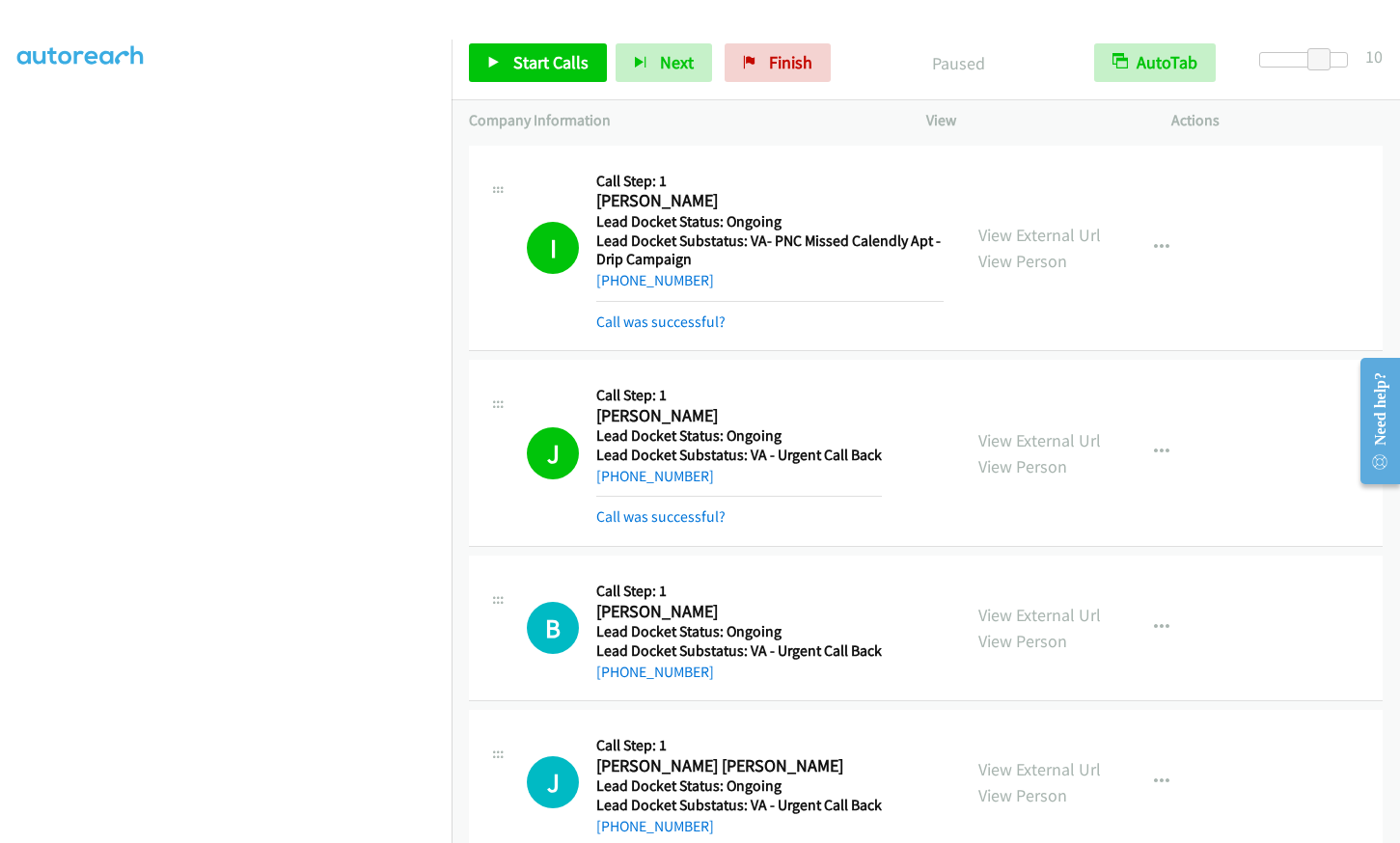
scroll to position [0, 0]
click at [514, 73] on span "Start Calls" at bounding box center [551, 62] width 76 height 23
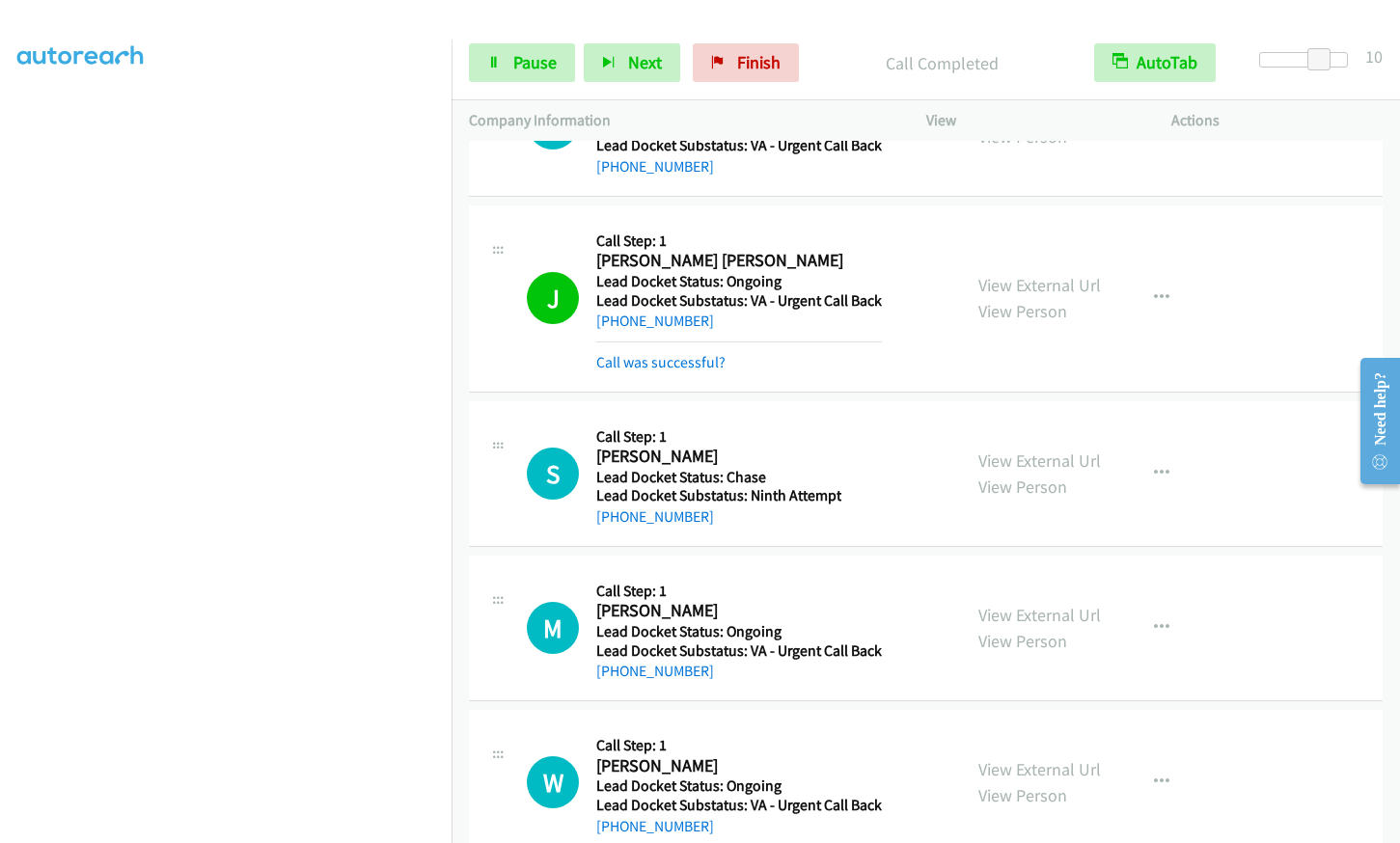
scroll to position [6392, 0]
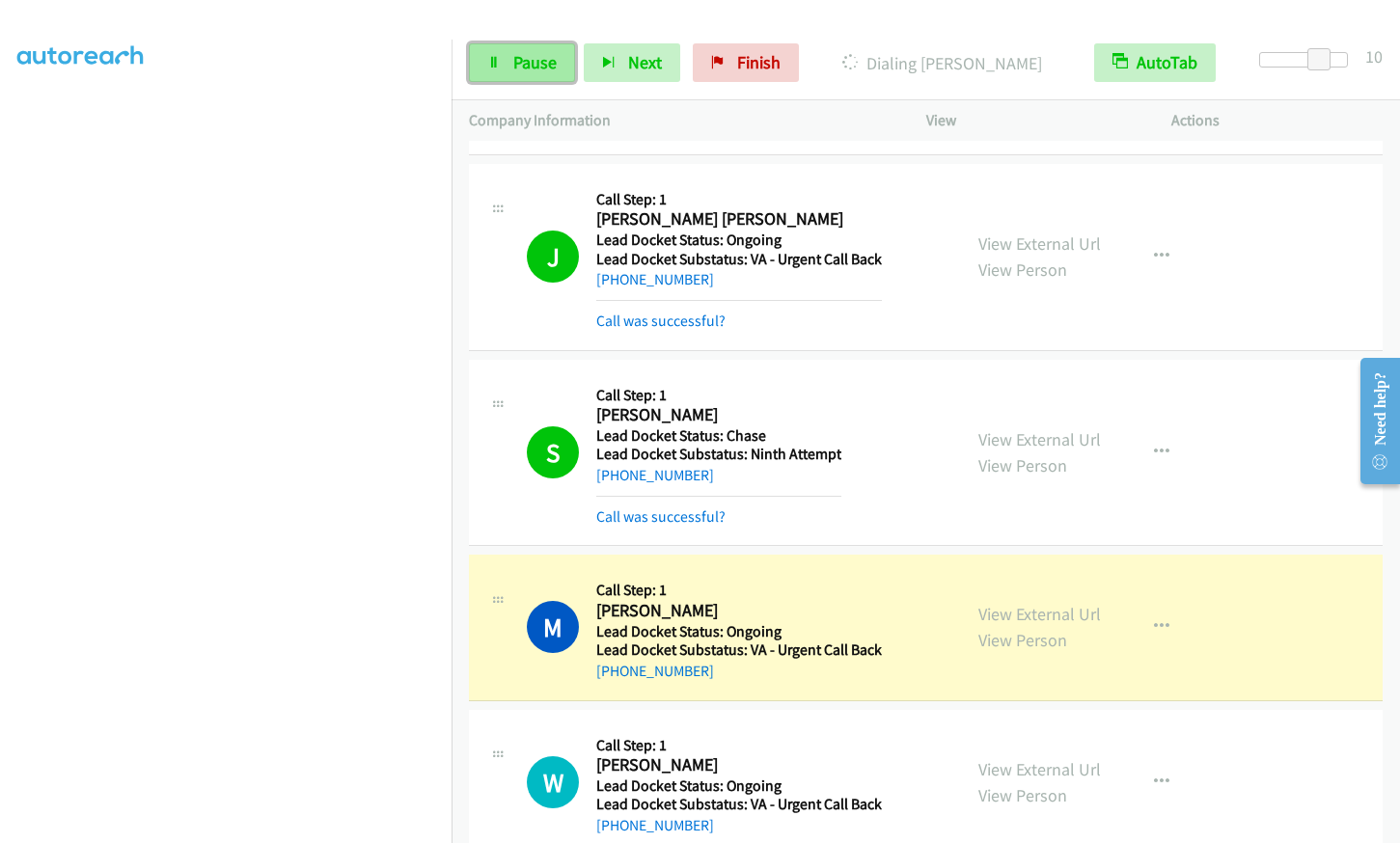
click at [528, 59] on span "Pause" at bounding box center [535, 62] width 43 height 23
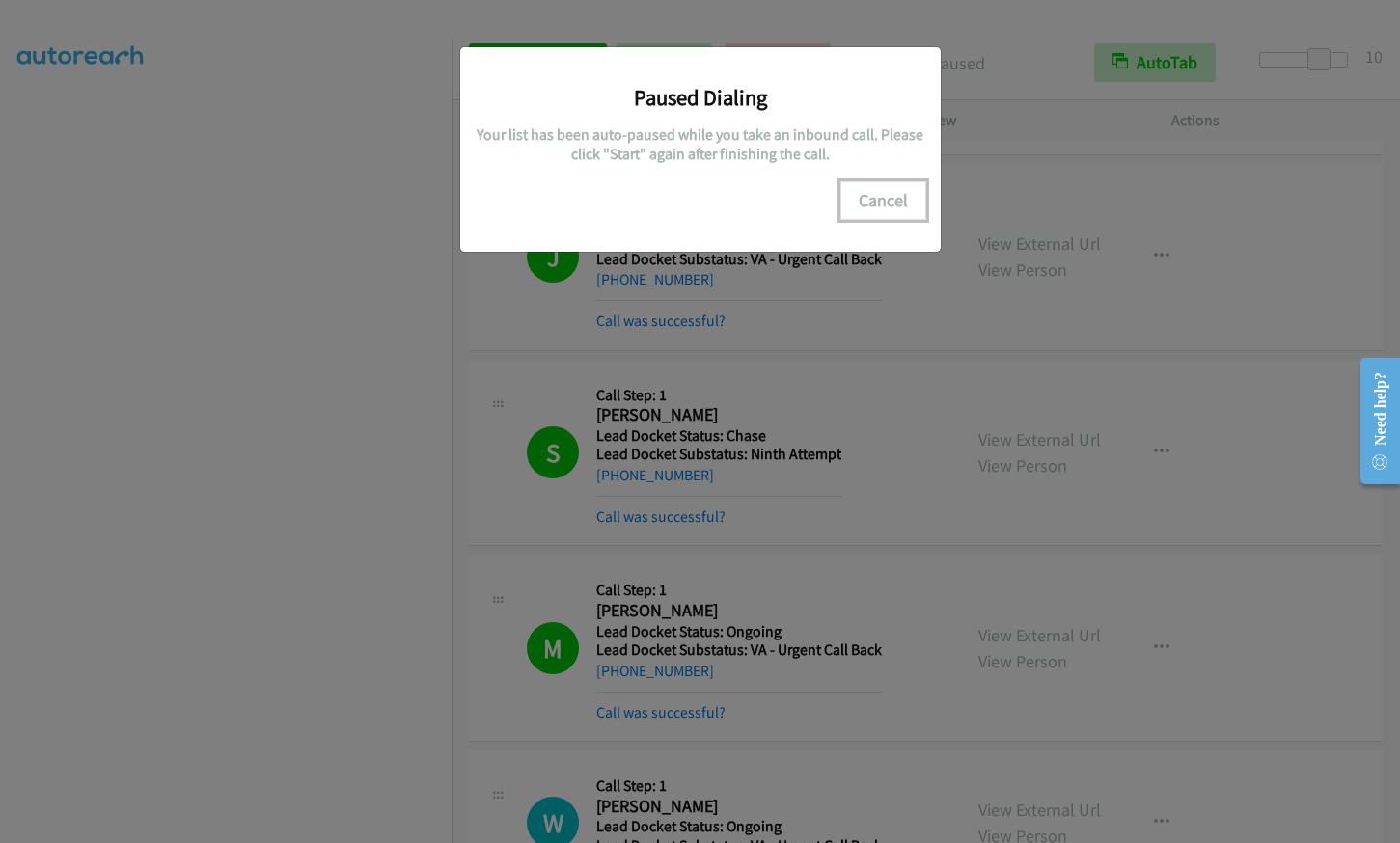
click at [886, 196] on button "Cancel" at bounding box center [883, 200] width 86 height 38
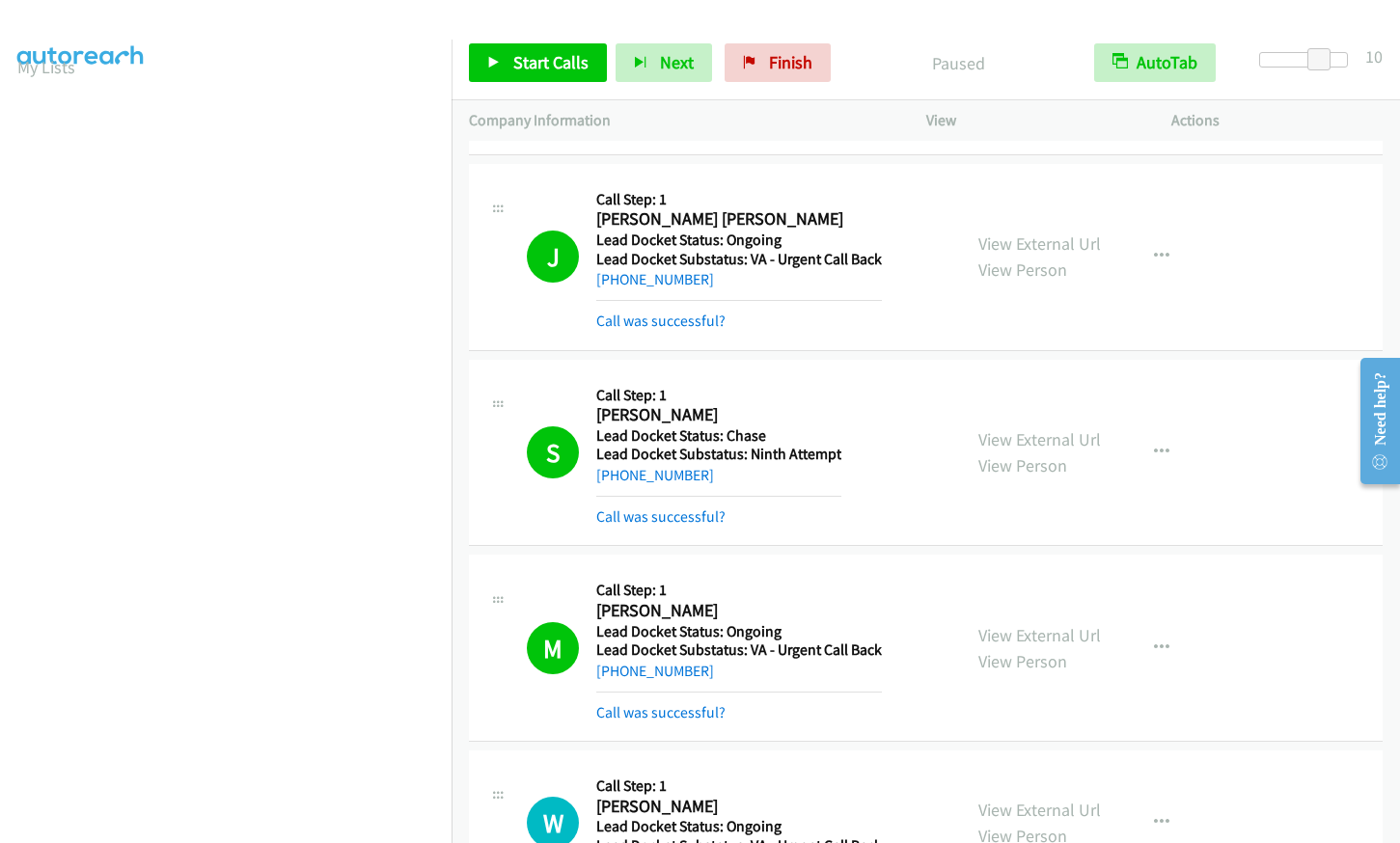
scroll to position [0, 0]
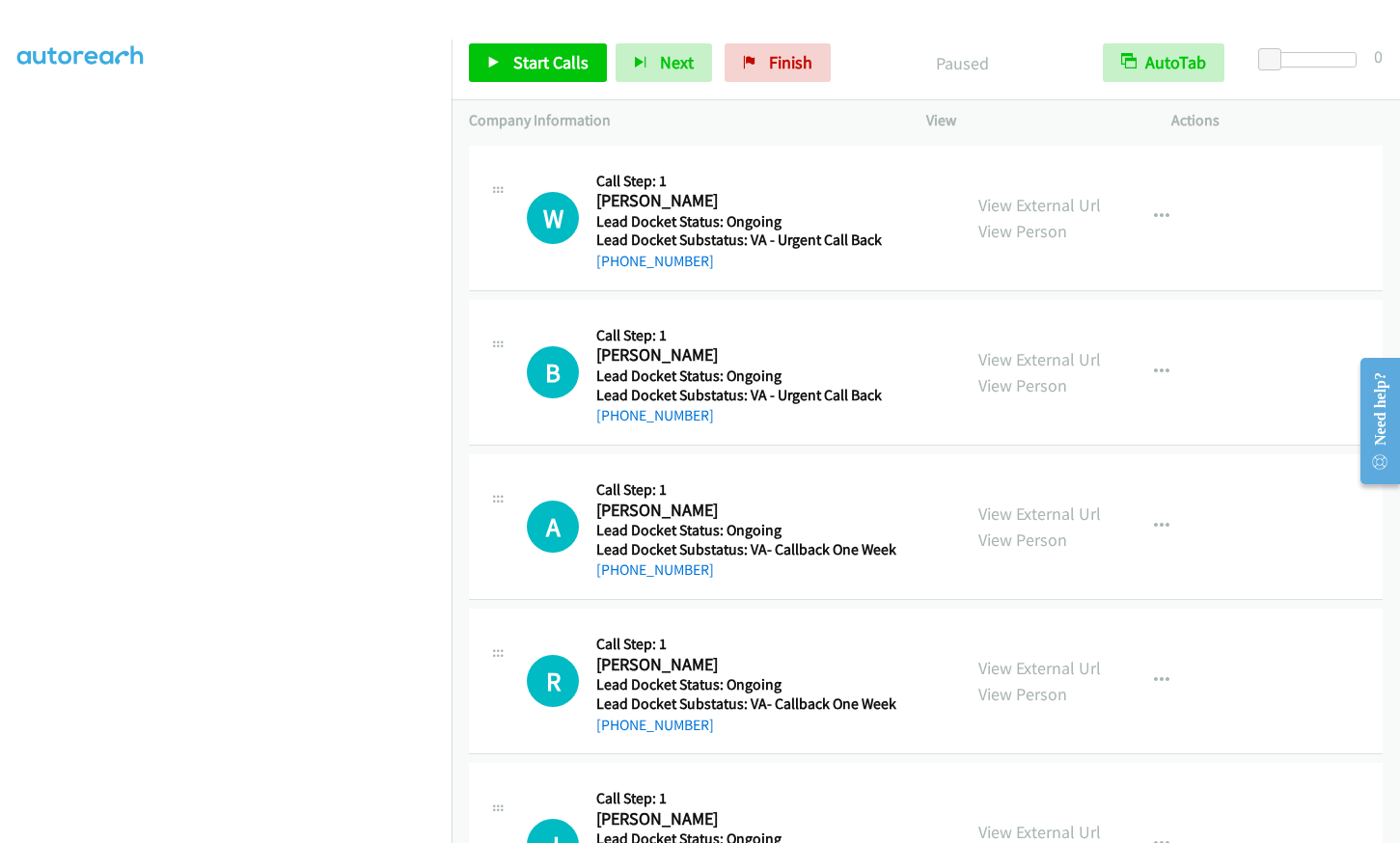
scroll to position [198, 0]
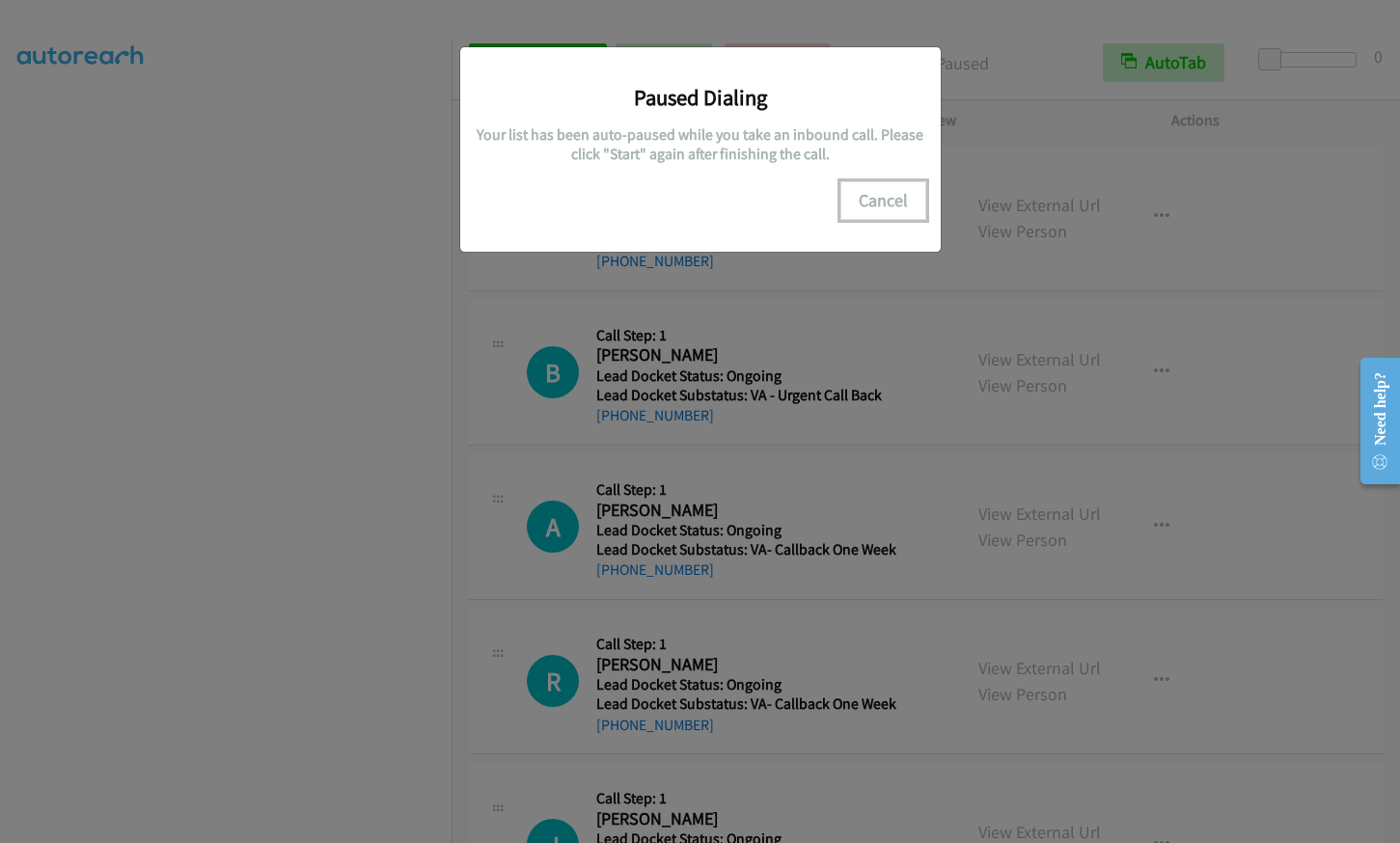
click at [894, 195] on button "Cancel" at bounding box center [883, 200] width 86 height 38
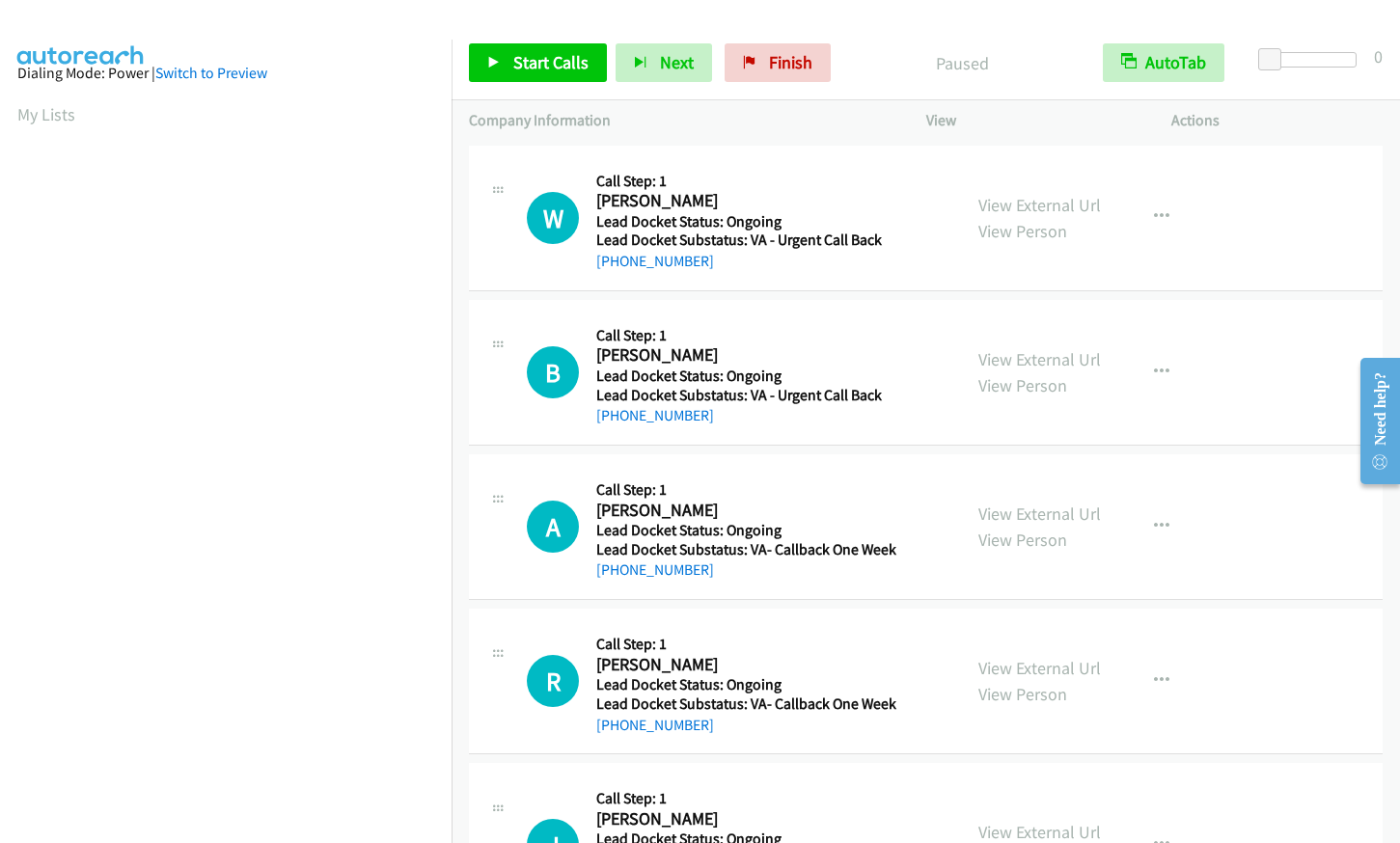
scroll to position [0, 0]
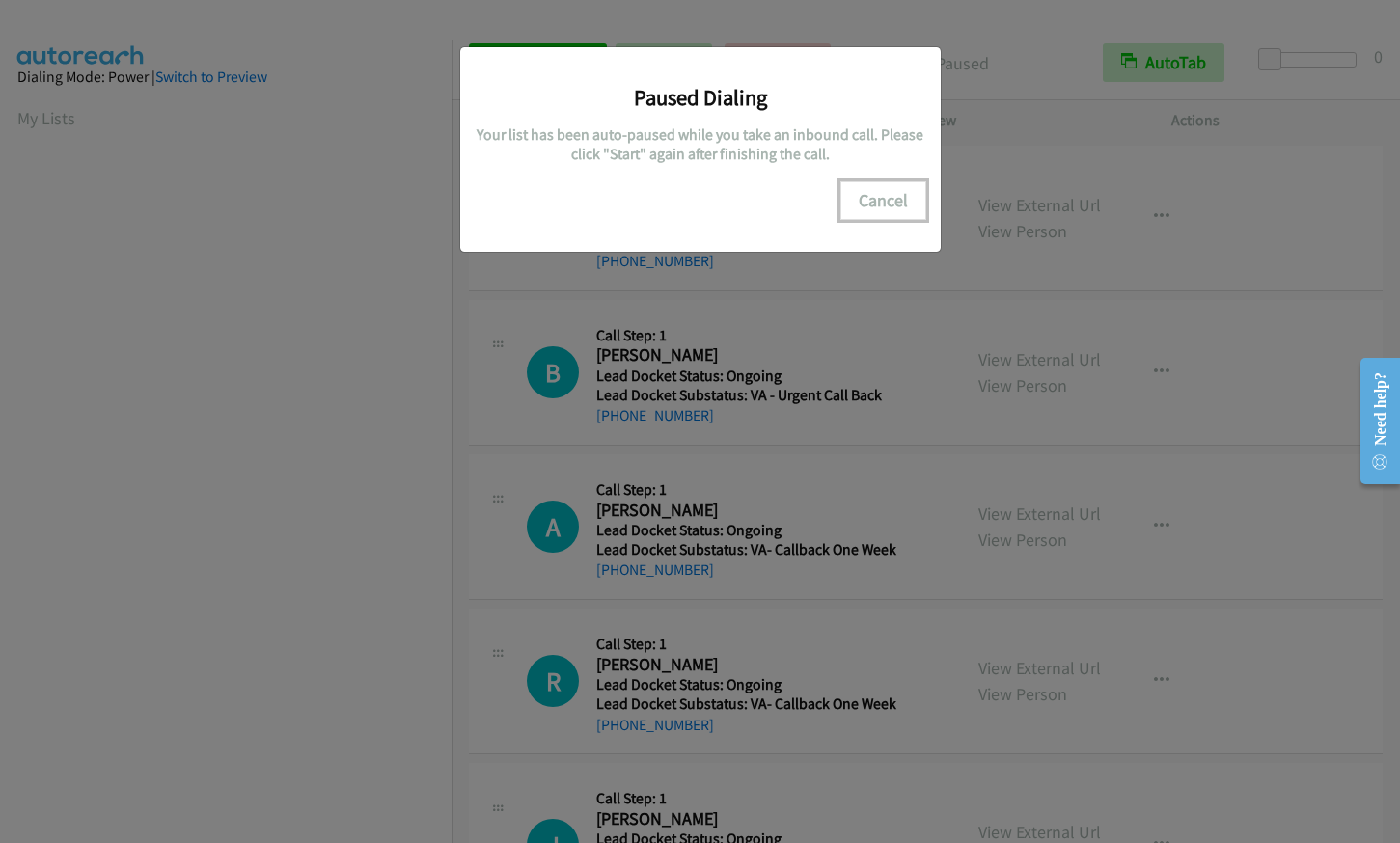
click at [894, 183] on button "Cancel" at bounding box center [883, 200] width 86 height 38
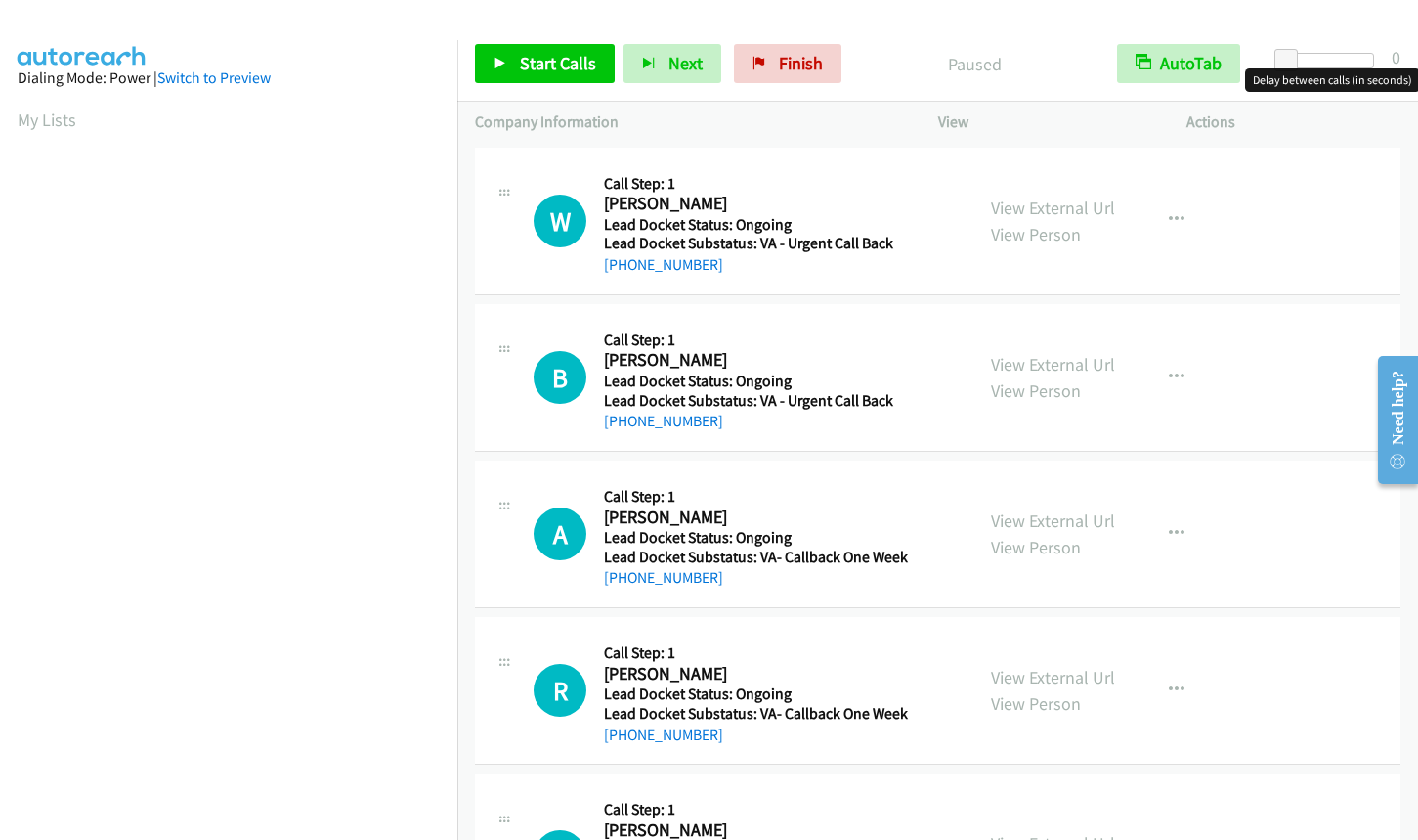
click at [1330, 64] on div at bounding box center [1329, 61] width 90 height 16
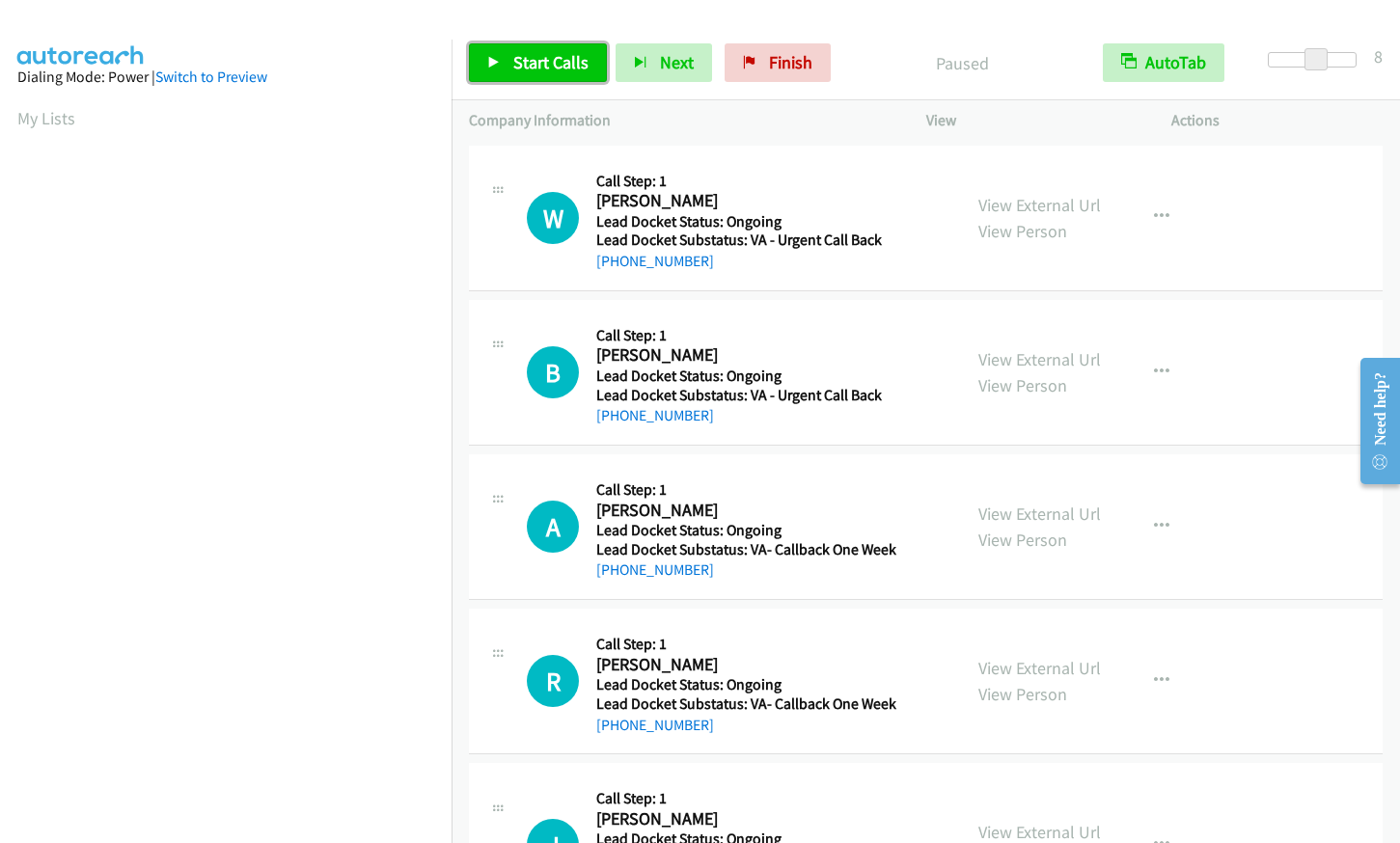
click at [524, 69] on span "Start Calls" at bounding box center [551, 62] width 76 height 23
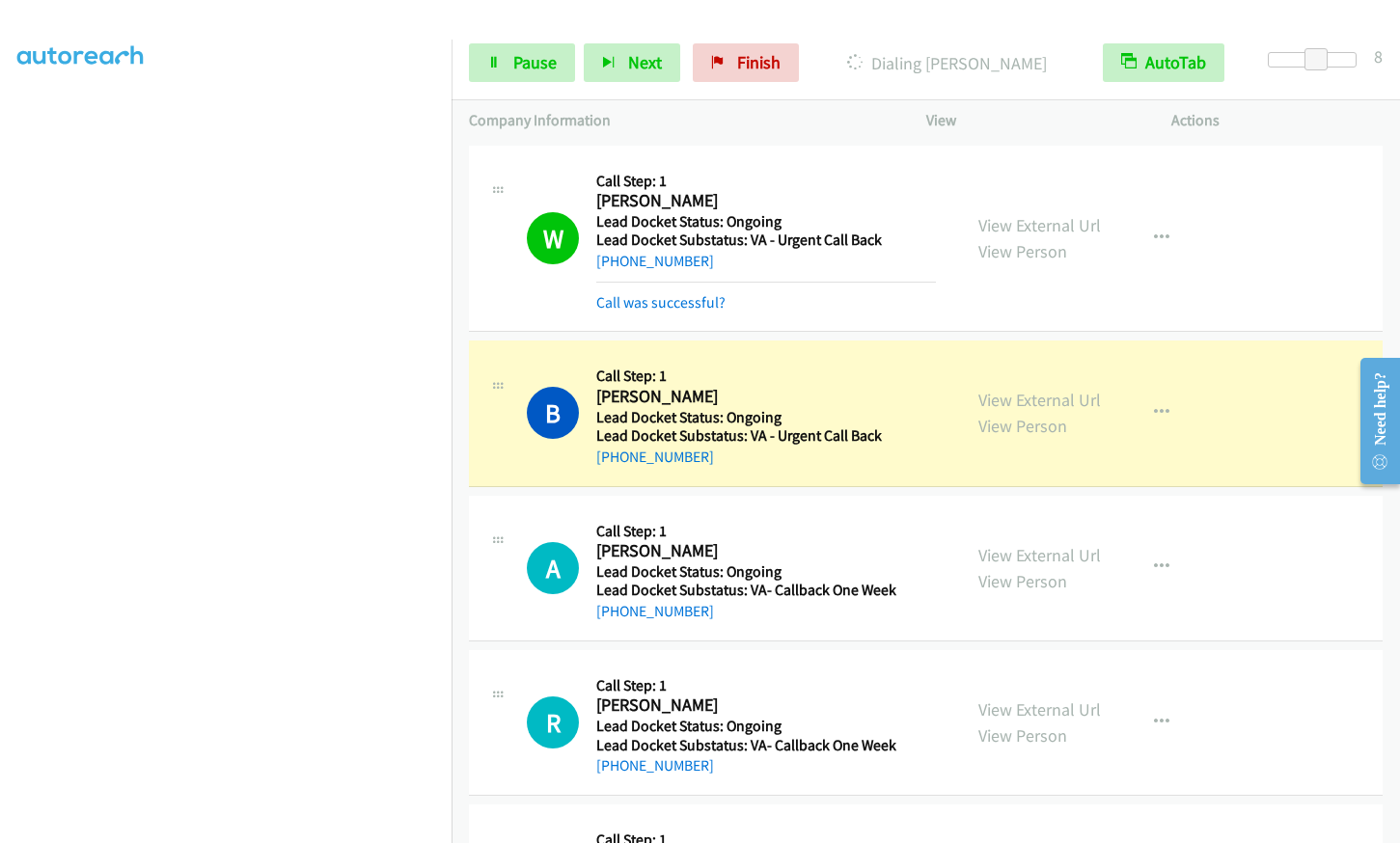
scroll to position [154, 0]
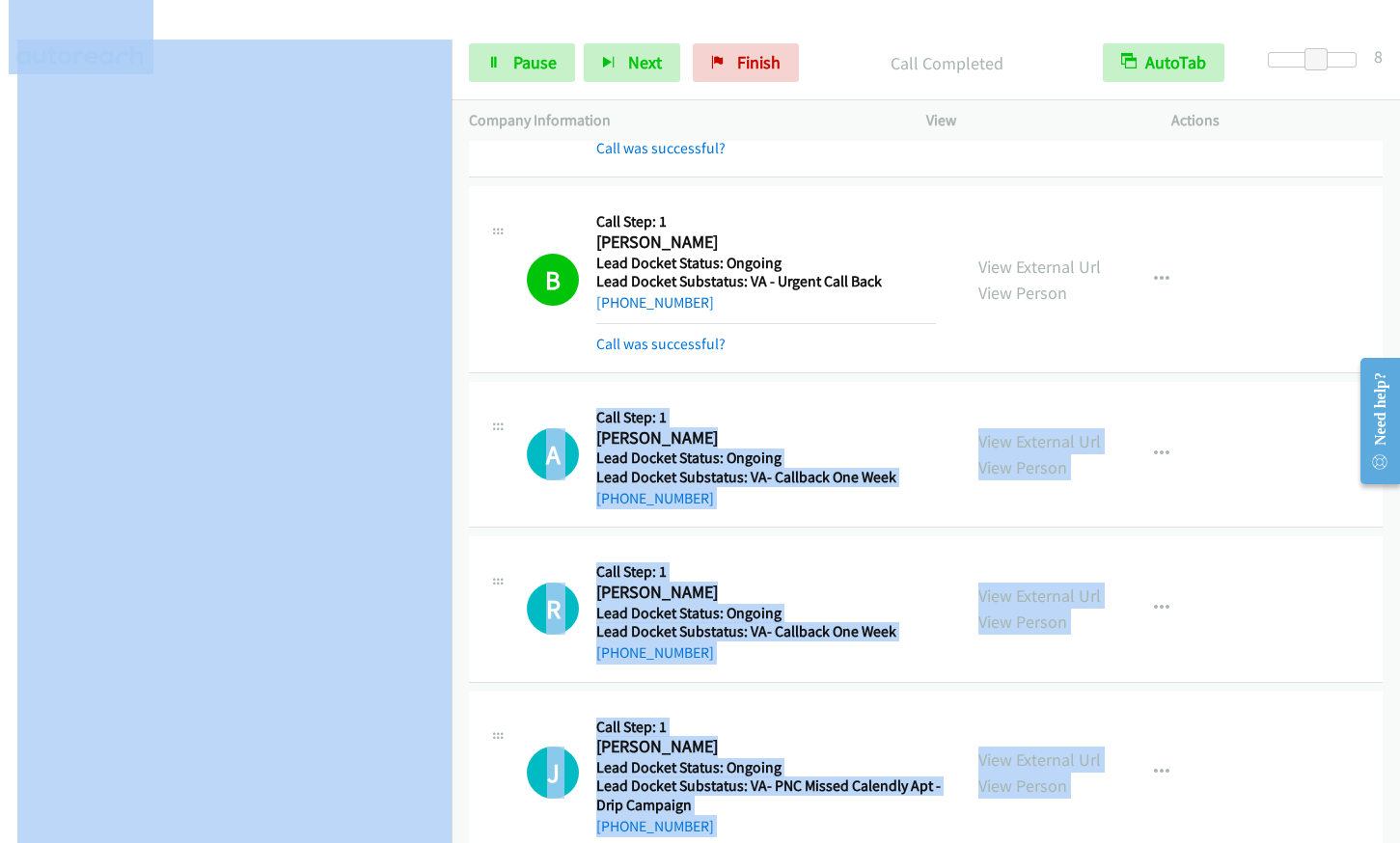
click at [453, 91] on main "Start Calls Pause Next Finish Call Completed AutoTab AutoTab 8 Company Informat…" at bounding box center [700, 45] width 1400 height 91
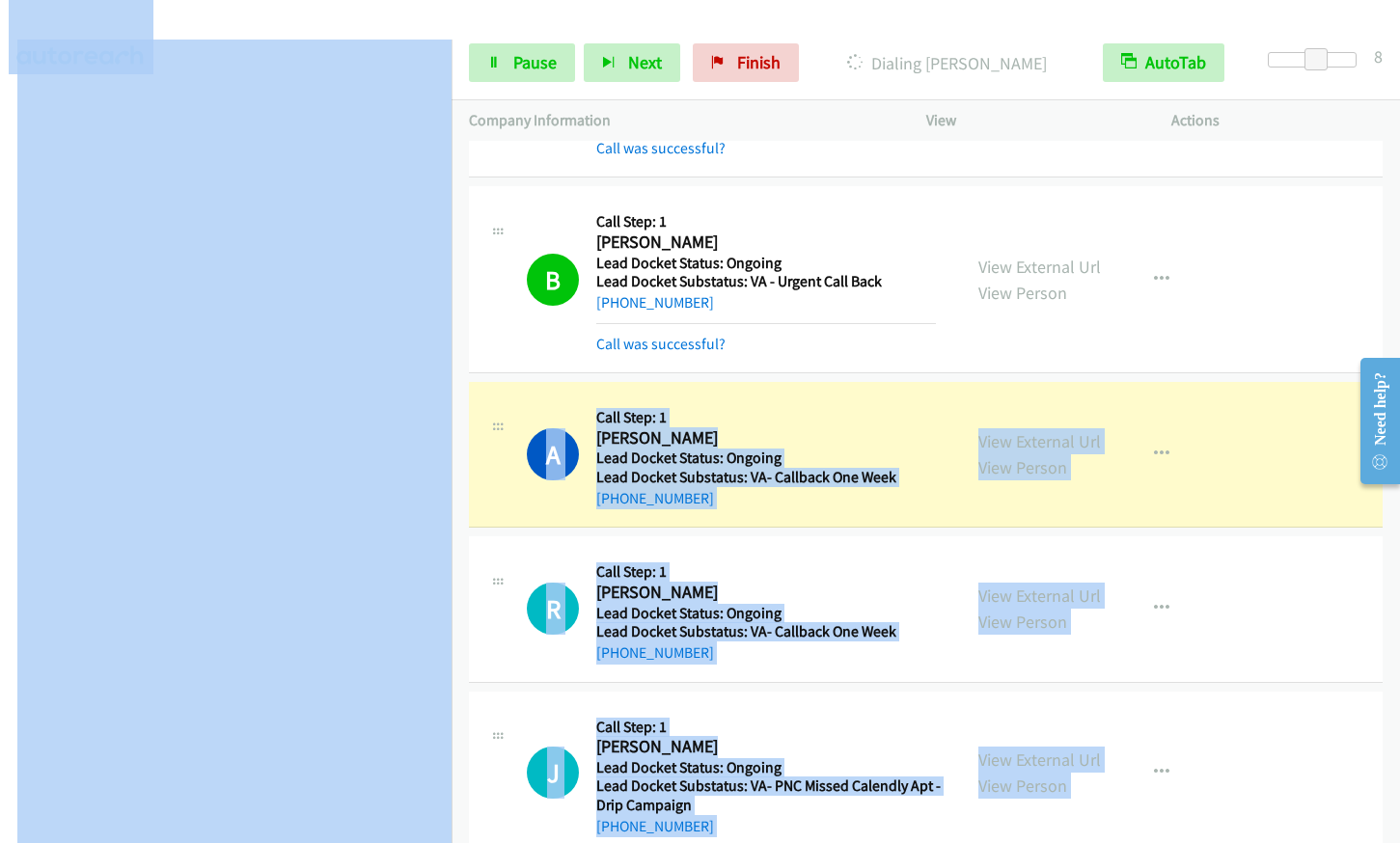
click at [477, 538] on div "R Callback Scheduled Call Step: 1 [PERSON_NAME] America/Los_Angeles Lead Docket…" at bounding box center [926, 609] width 914 height 146
click at [408, 28] on div at bounding box center [692, 37] width 1383 height 75
click at [468, 26] on div at bounding box center [692, 37] width 1383 height 75
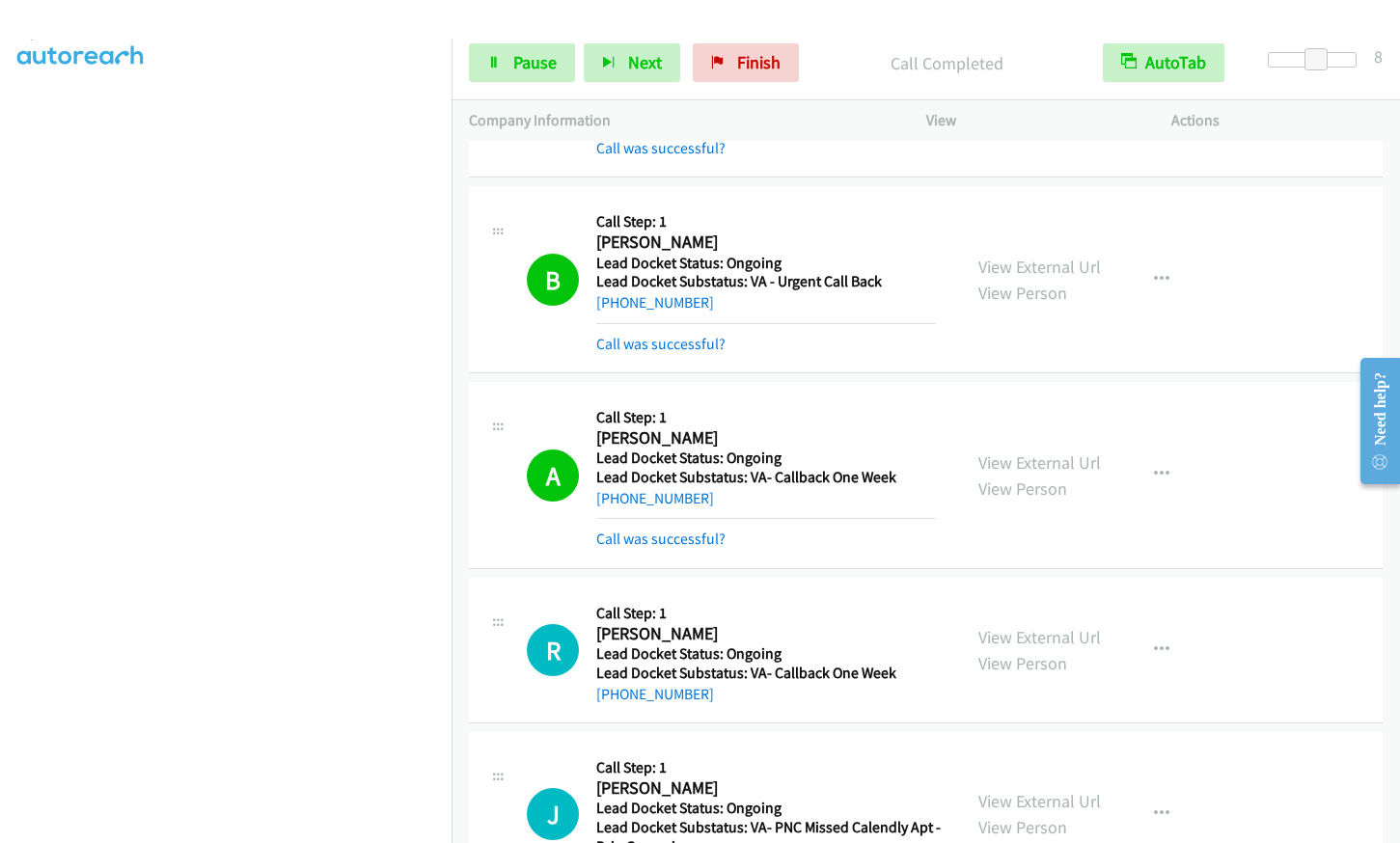
scroll to position [0, 0]
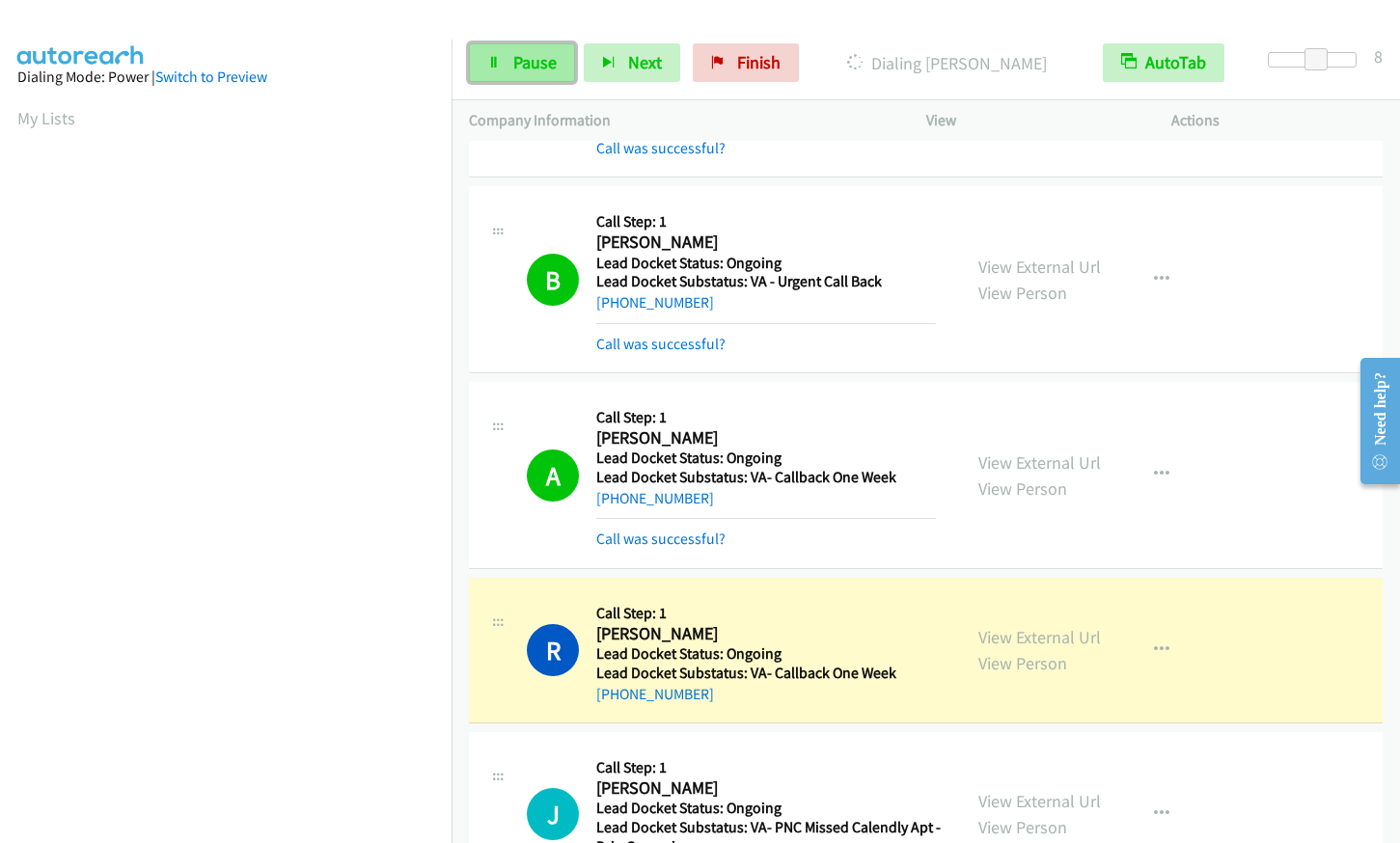
click at [520, 47] on link "Pause" at bounding box center [522, 62] width 106 height 38
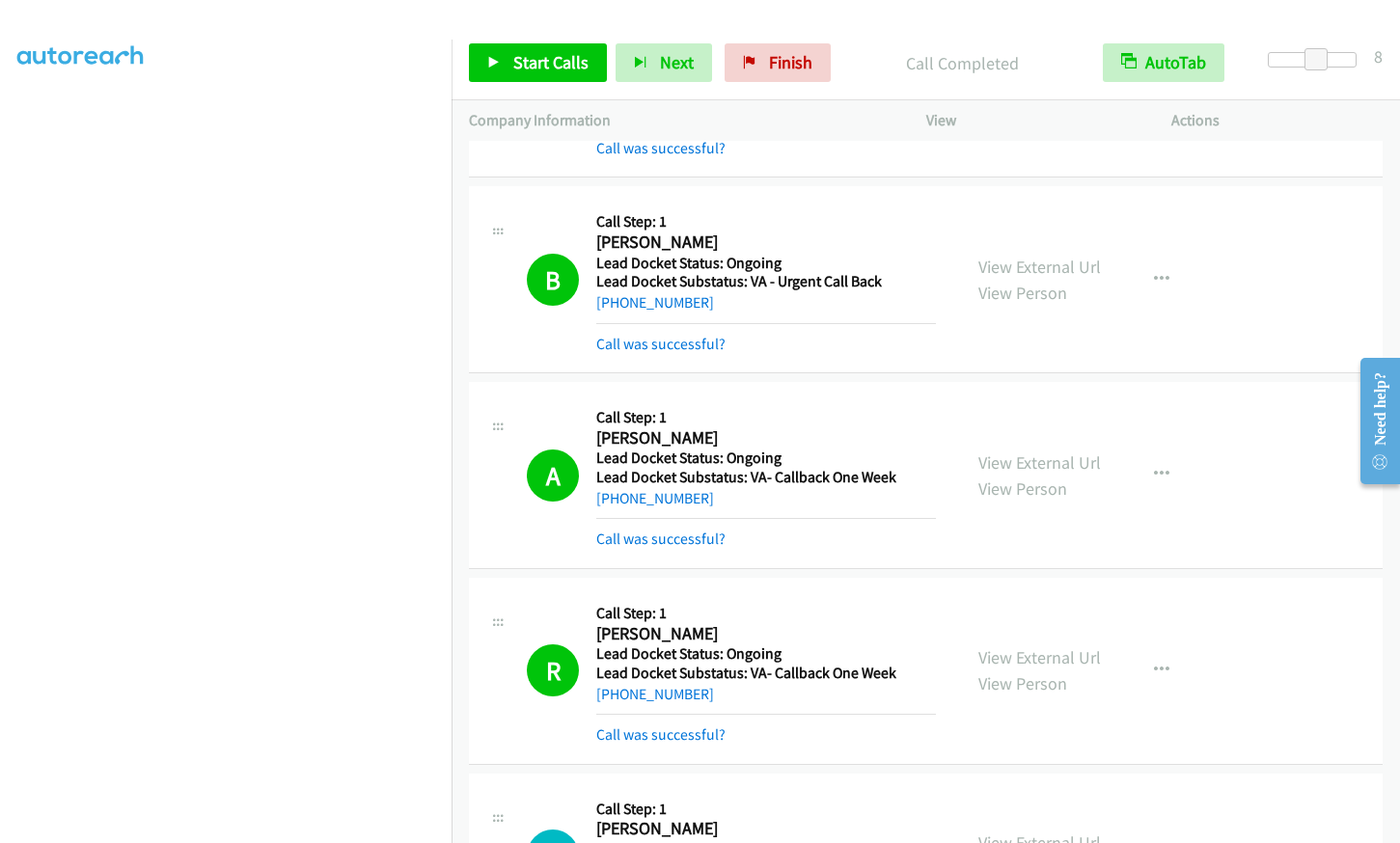
scroll to position [238, 0]
click at [500, 71] on link "Start Calls" at bounding box center [538, 62] width 138 height 38
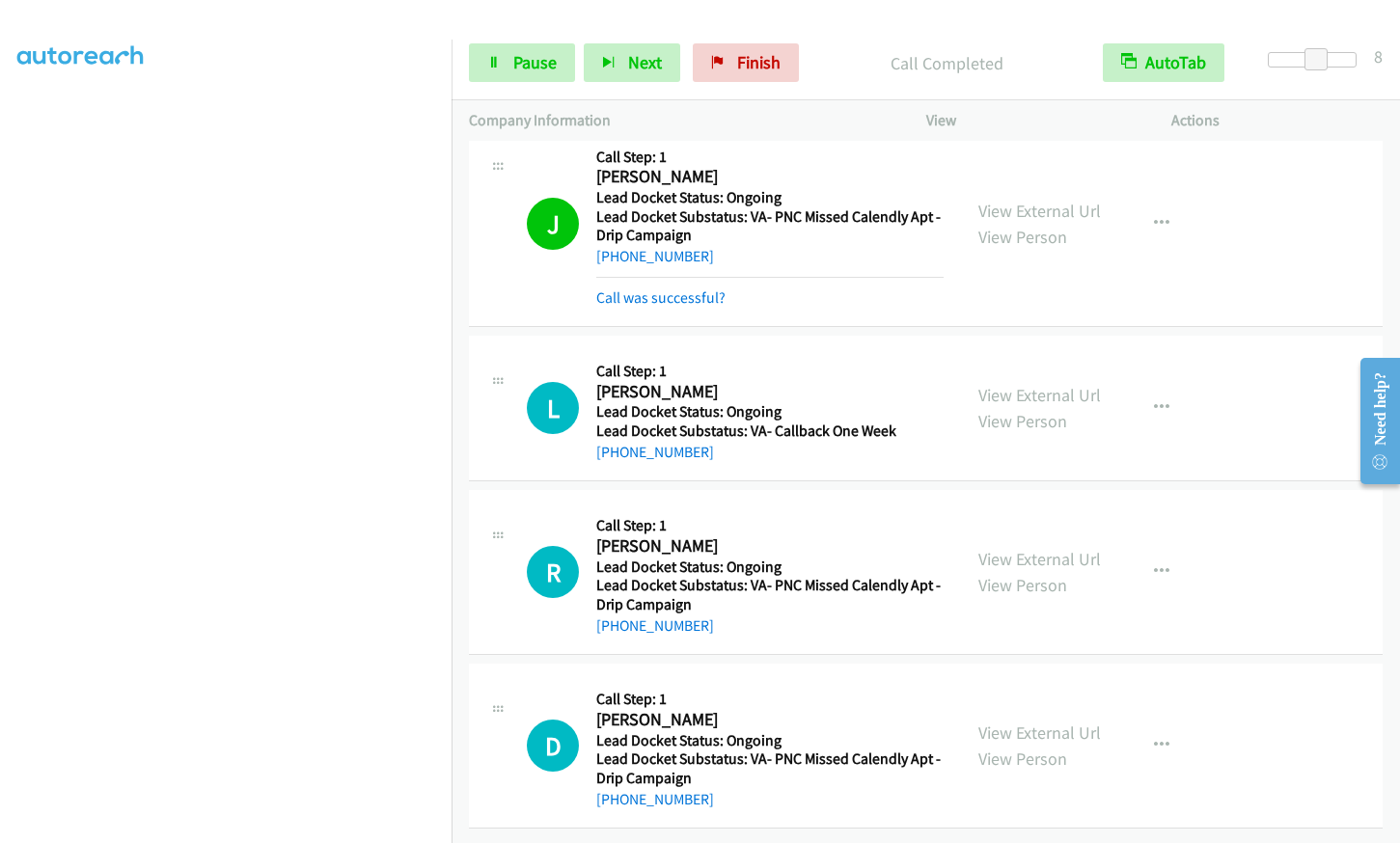
scroll to position [821, 0]
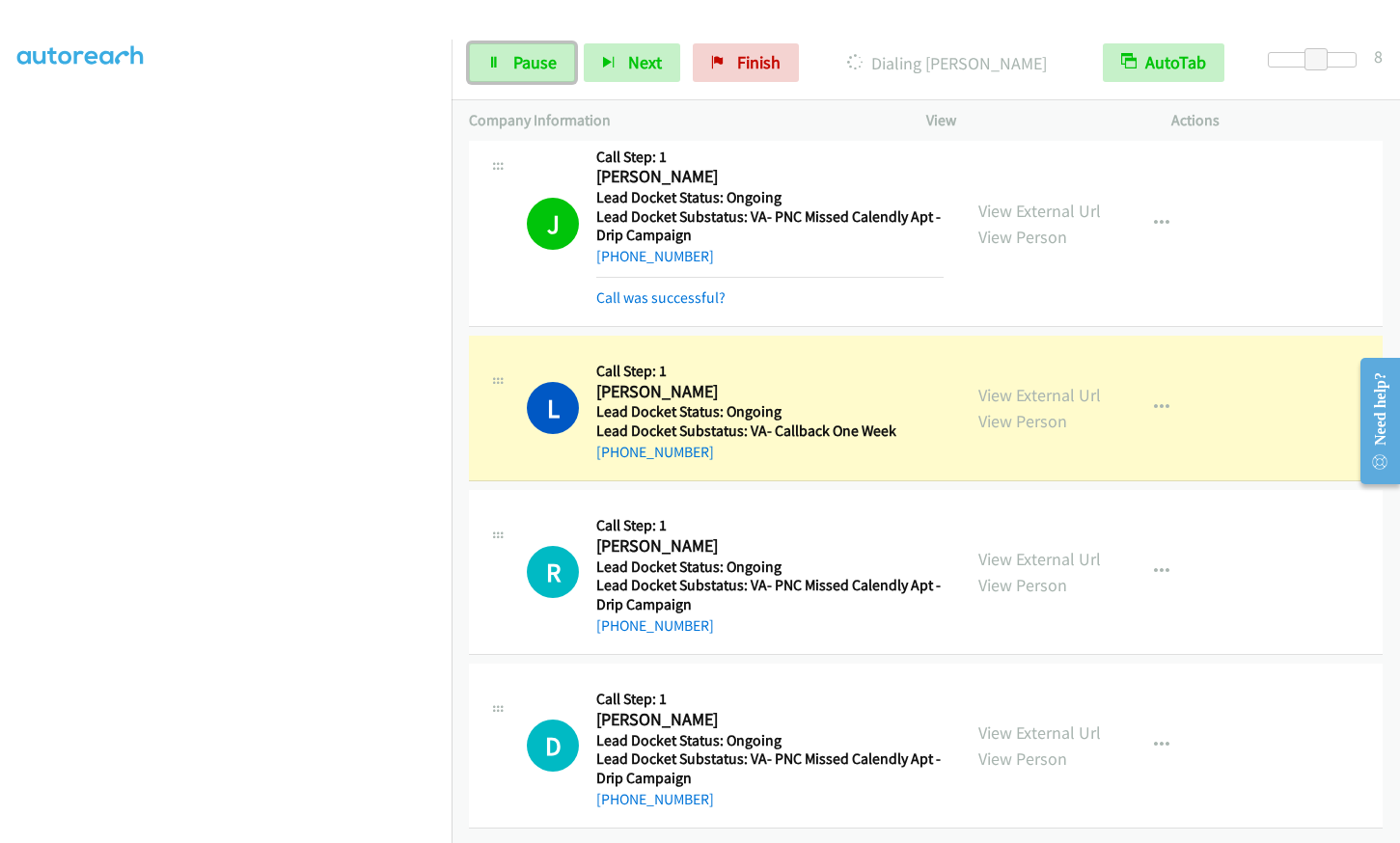
drag, startPoint x: 539, startPoint y: 67, endPoint x: 513, endPoint y: 178, distance: 114.0
click at [538, 69] on span "Pause" at bounding box center [535, 62] width 43 height 23
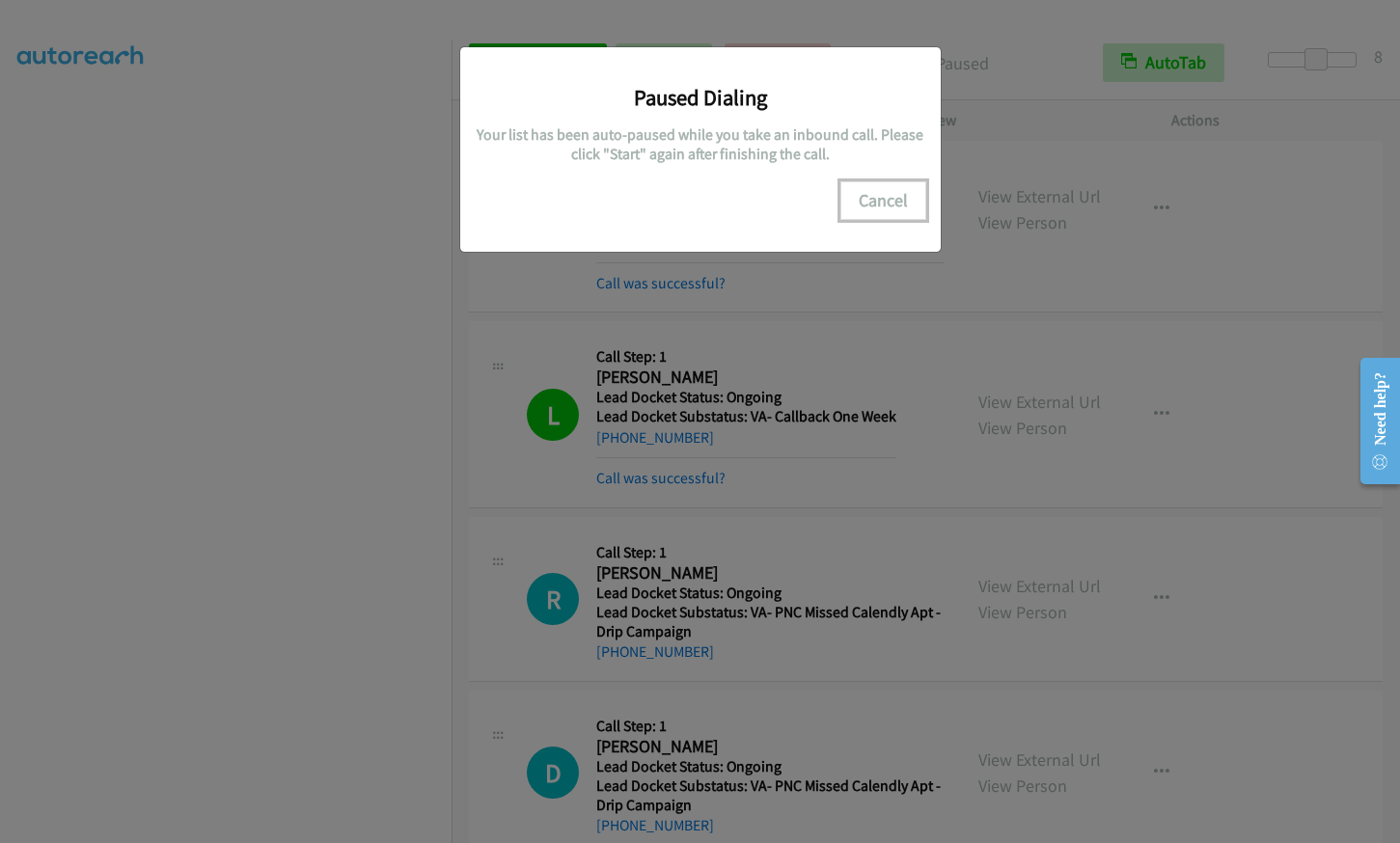
click at [873, 195] on button "Cancel" at bounding box center [883, 200] width 86 height 38
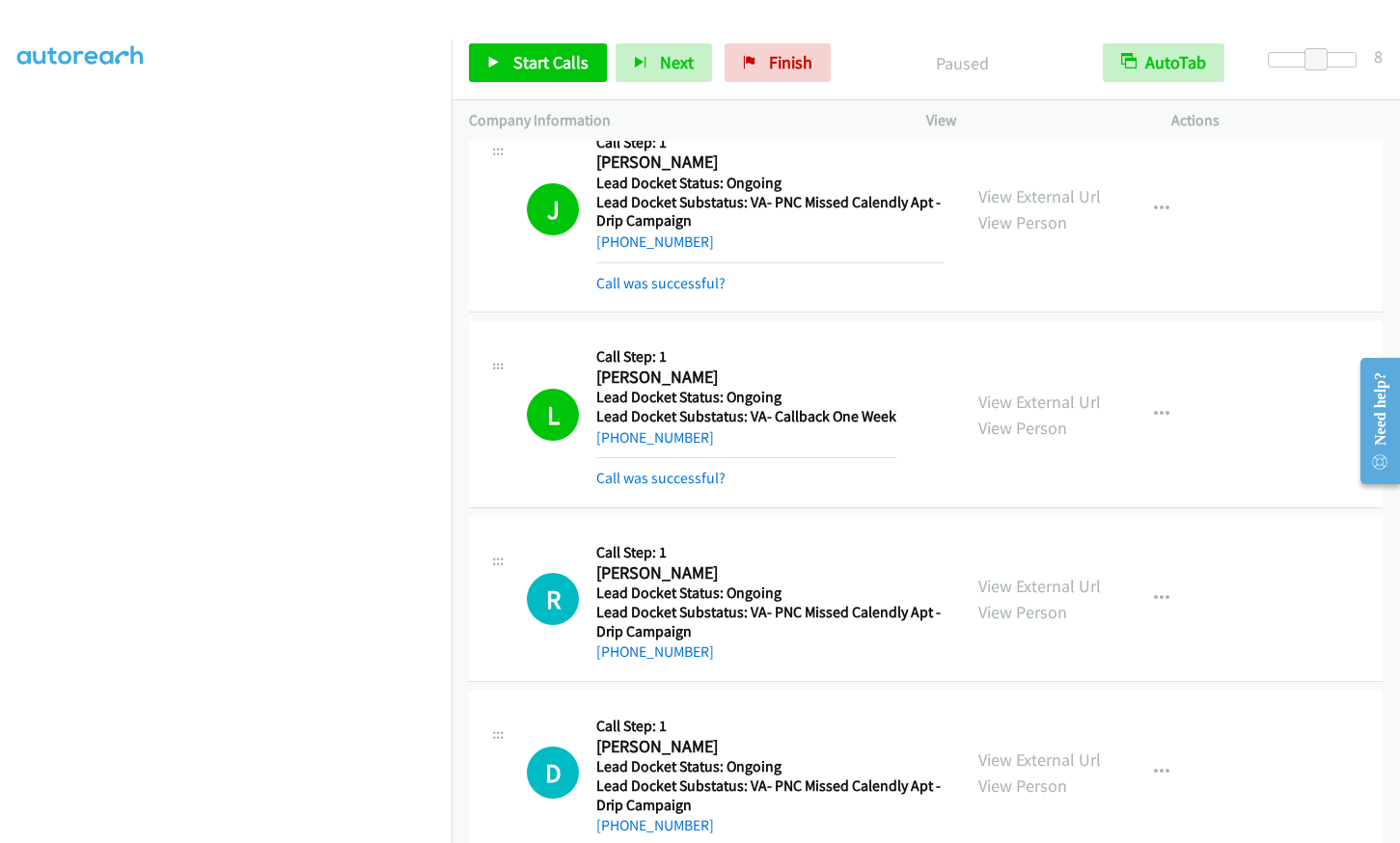
scroll to position [238, 0]
click at [559, 71] on span "Start Calls" at bounding box center [551, 62] width 76 height 23
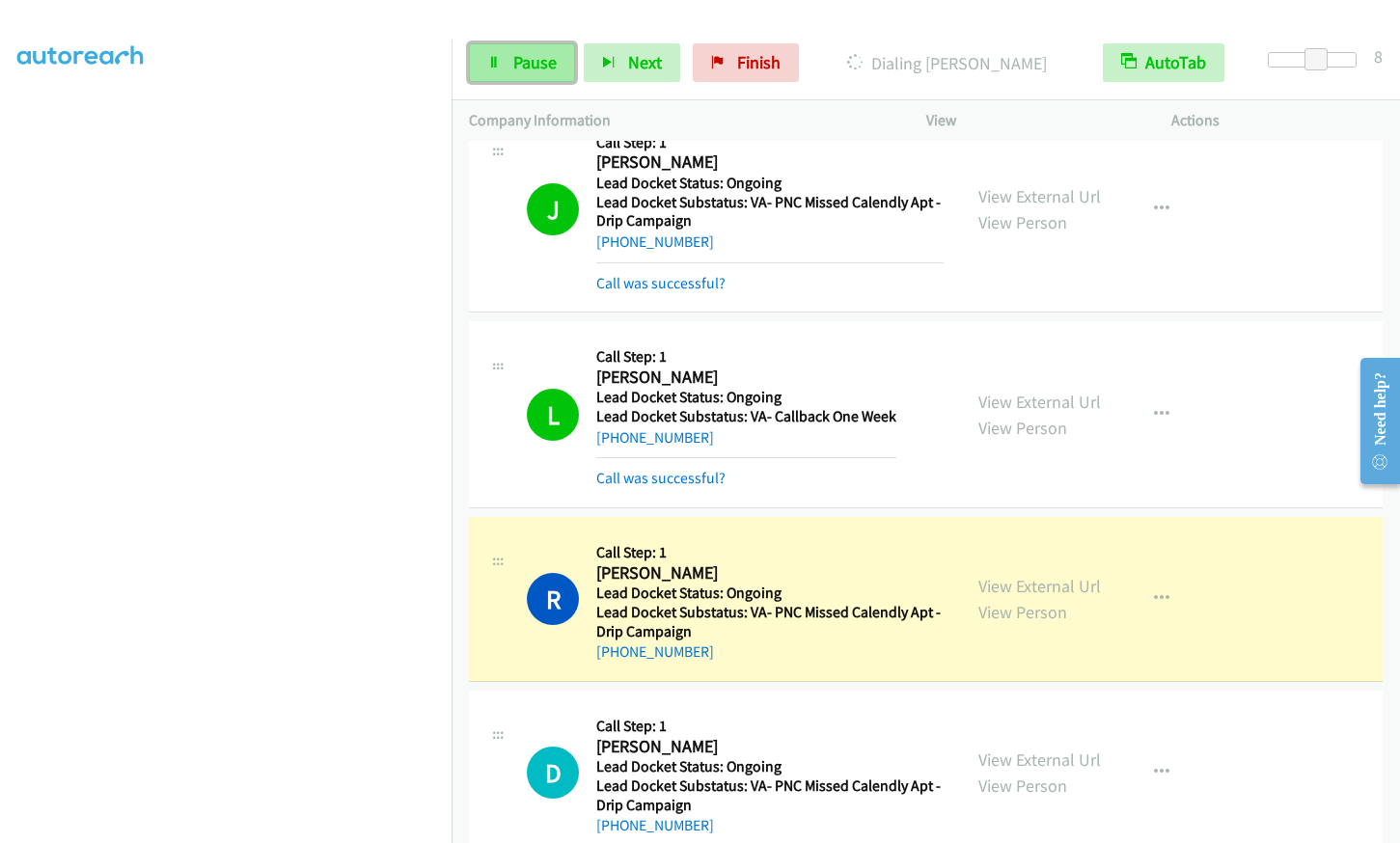
click at [502, 65] on link "Pause" at bounding box center [522, 62] width 106 height 38
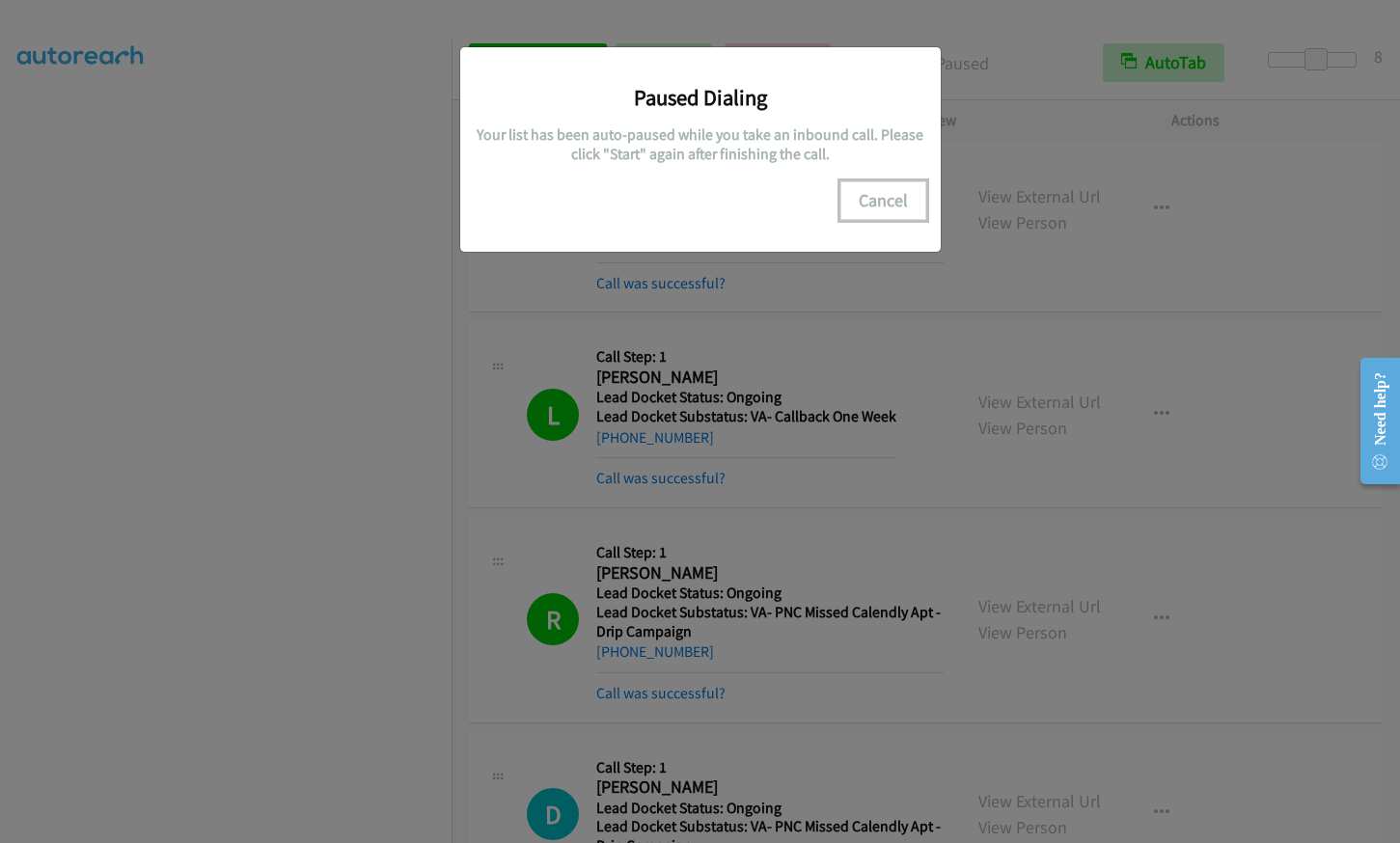
click at [877, 195] on button "Cancel" at bounding box center [883, 200] width 86 height 38
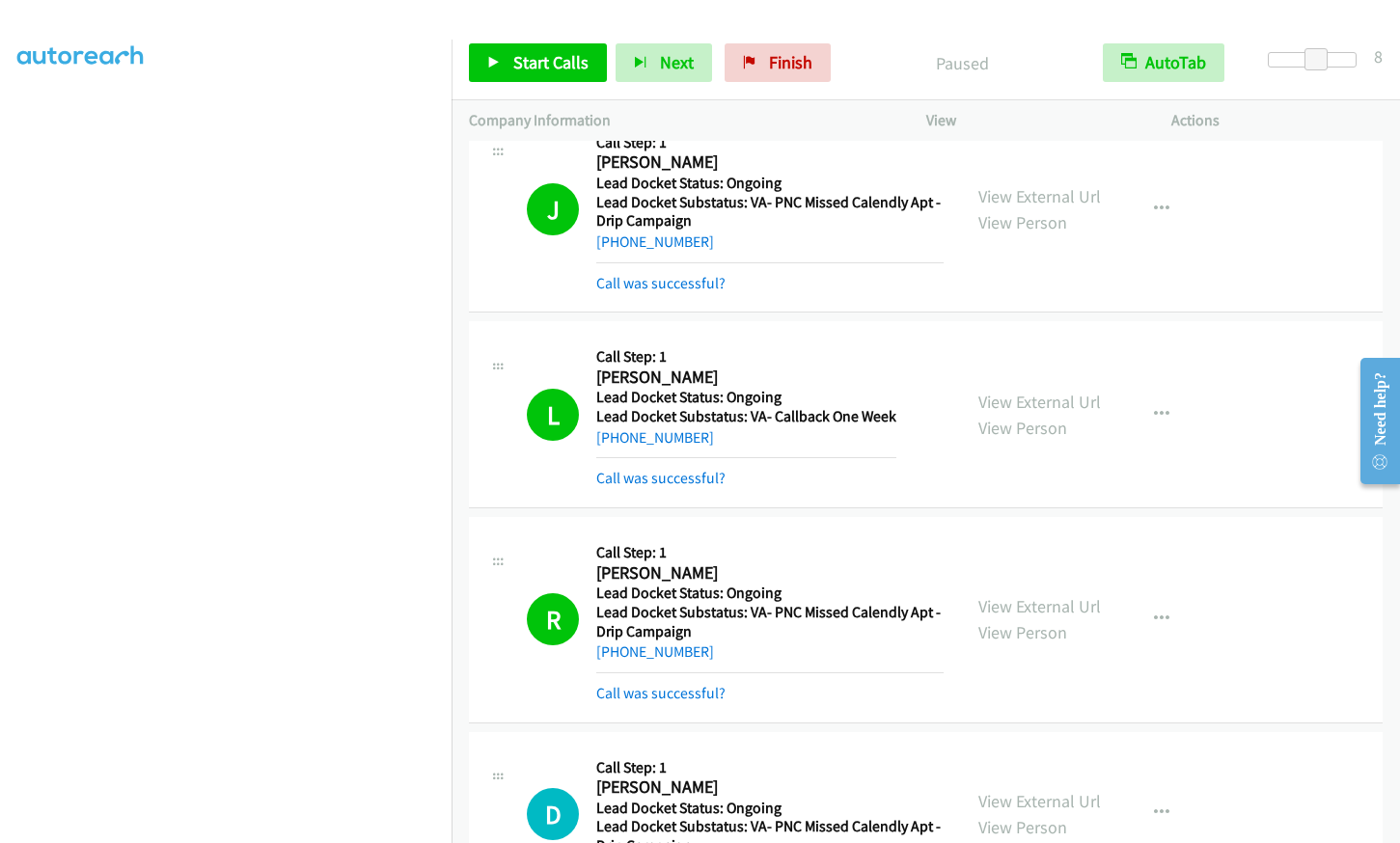
scroll to position [142, 0]
click at [555, 64] on span "Start Calls" at bounding box center [551, 62] width 76 height 23
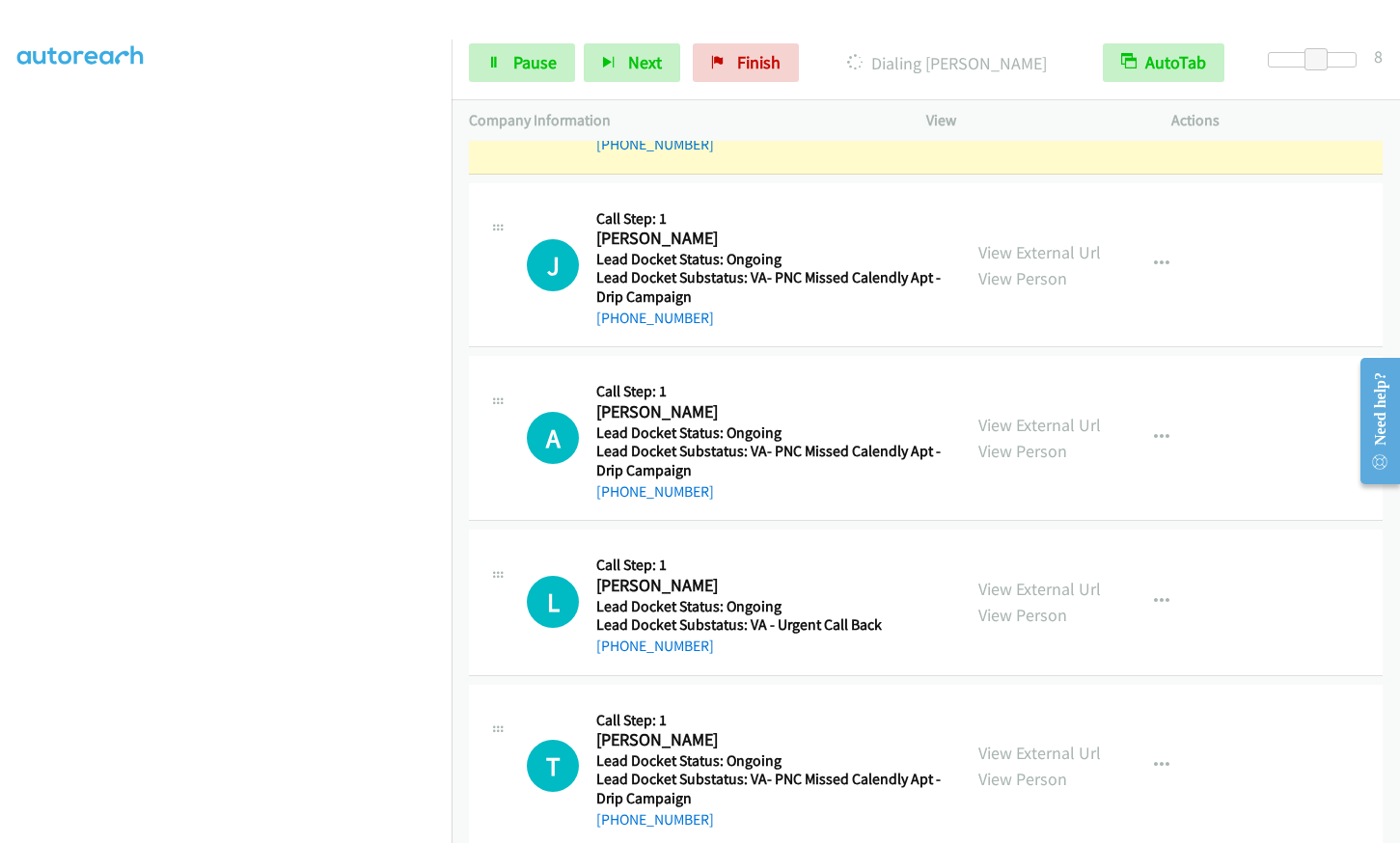
scroll to position [2614, 0]
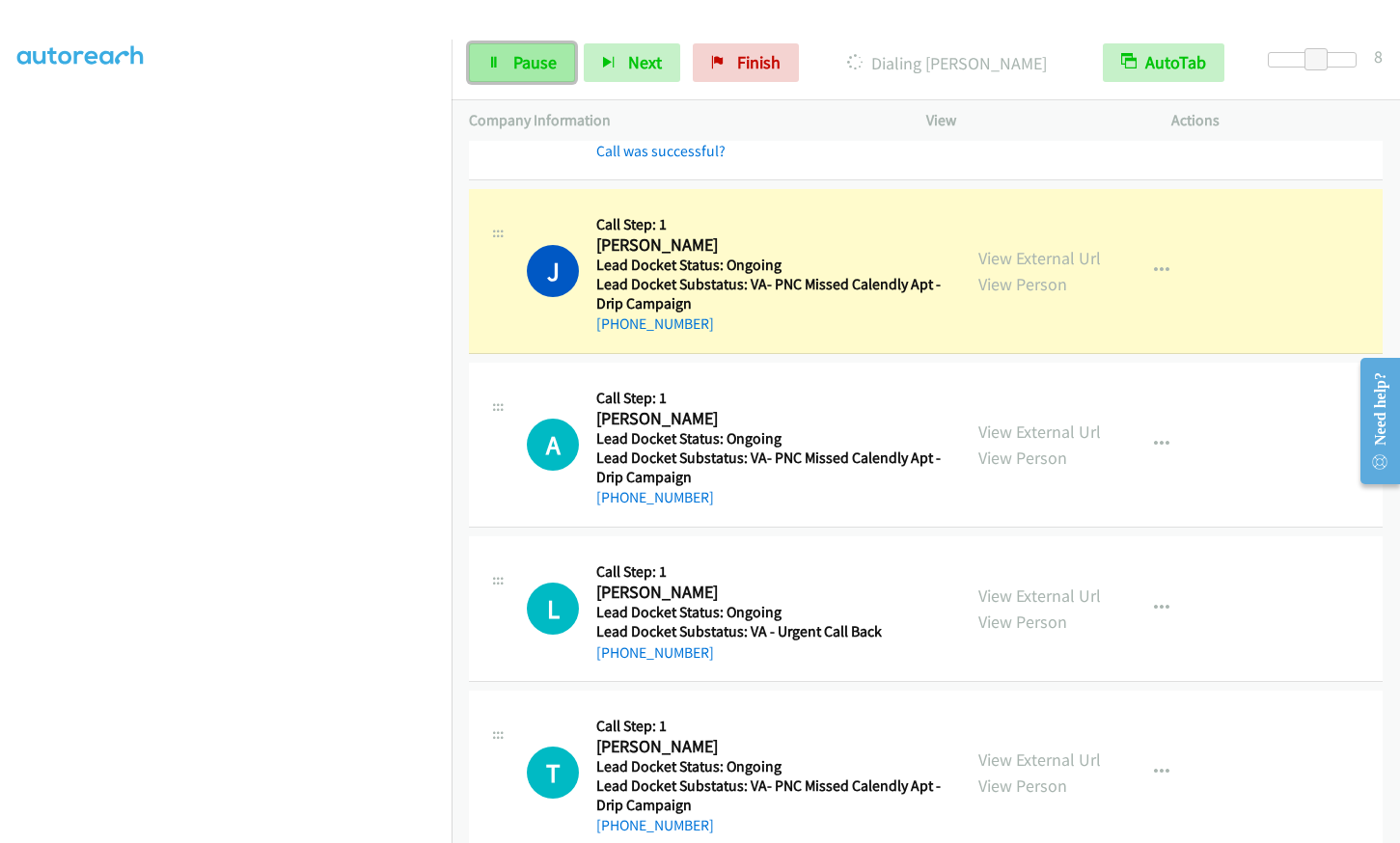
click at [517, 75] on link "Pause" at bounding box center [522, 62] width 106 height 38
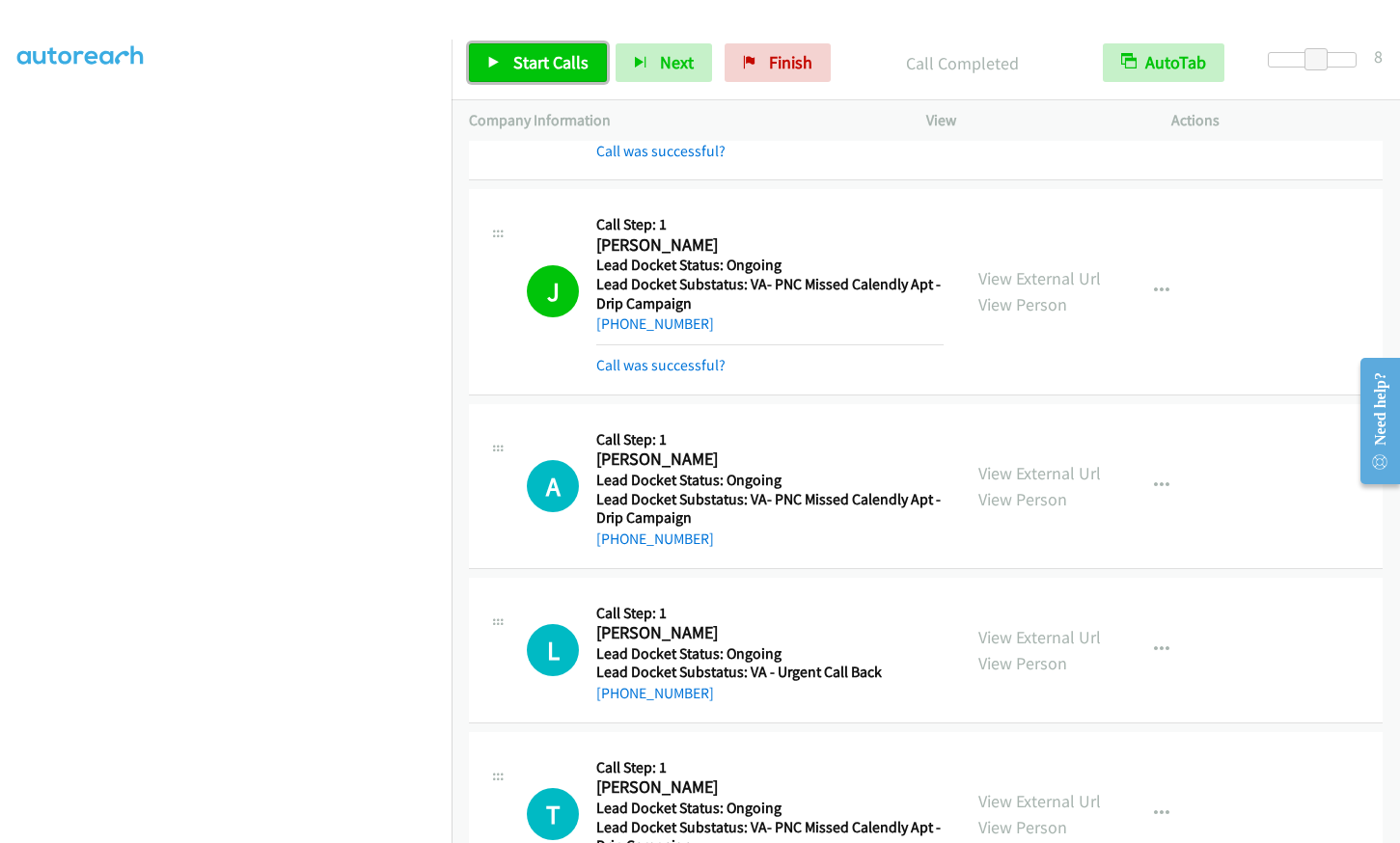
click at [535, 62] on span "Start Calls" at bounding box center [551, 62] width 76 height 23
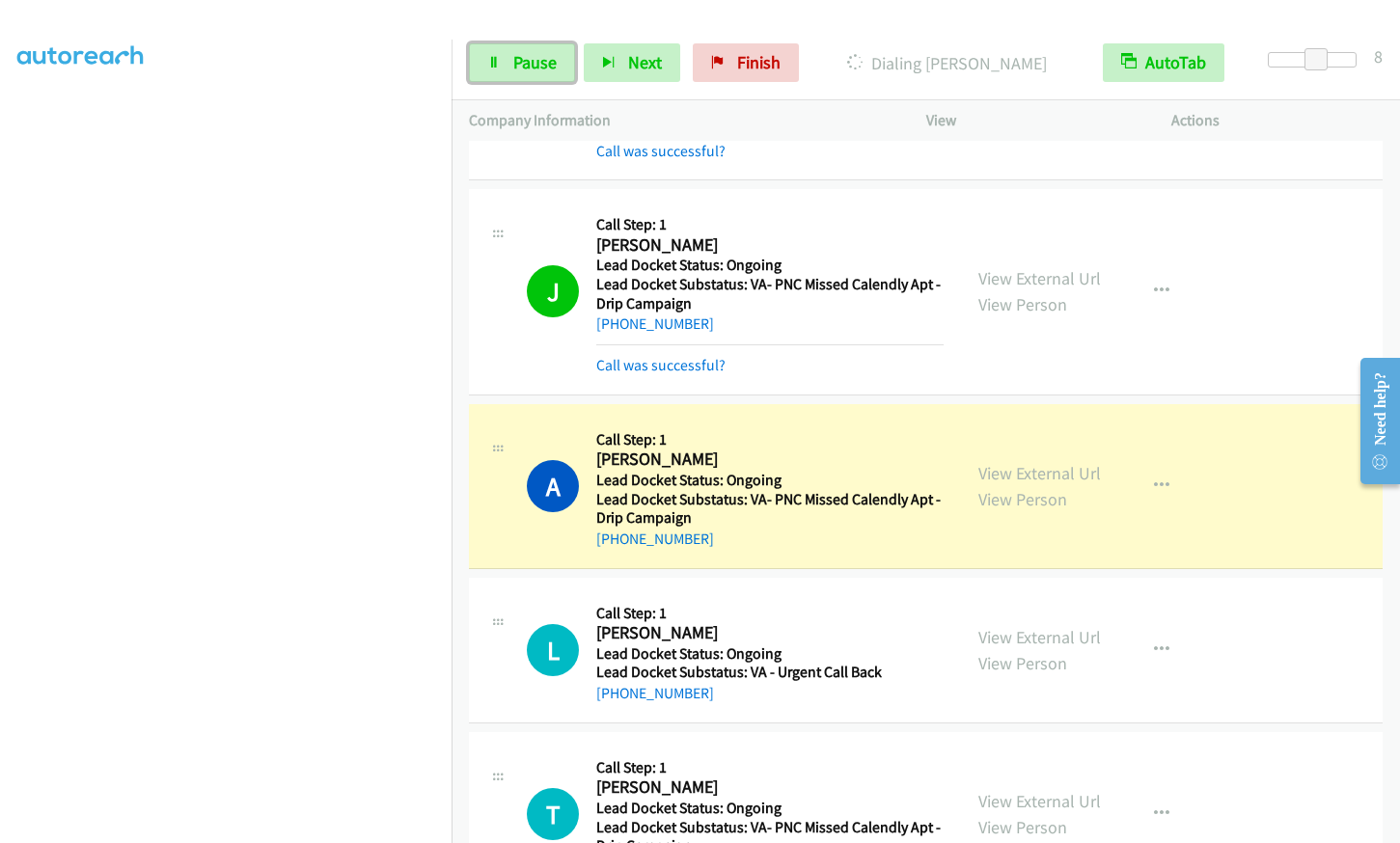
drag, startPoint x: 524, startPoint y: 56, endPoint x: 449, endPoint y: 129, distance: 104.7
click at [524, 56] on span "Pause" at bounding box center [535, 62] width 43 height 23
